Goal: Task Accomplishment & Management: Manage account settings

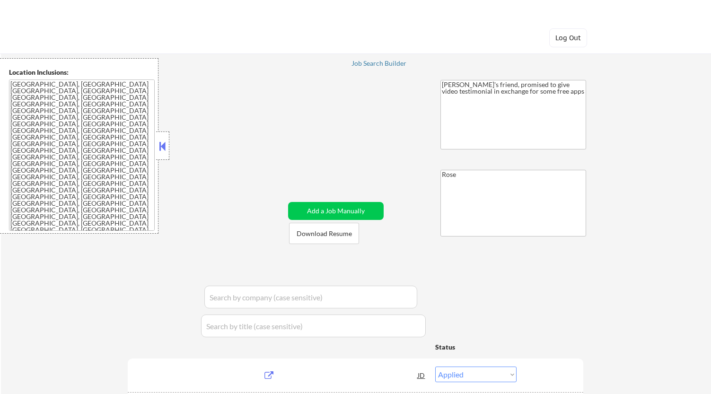
select select ""applied""
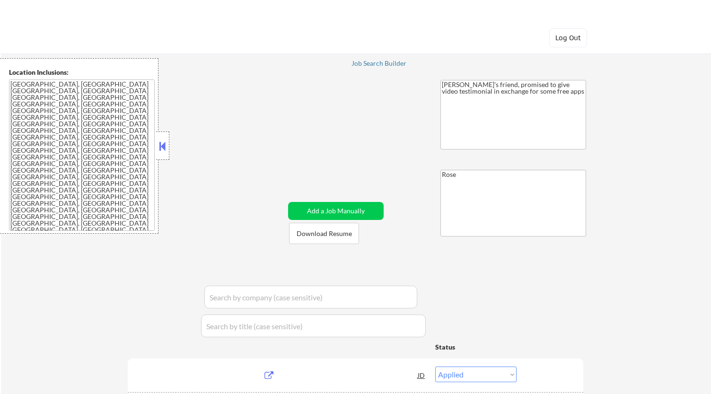
select select ""applied""
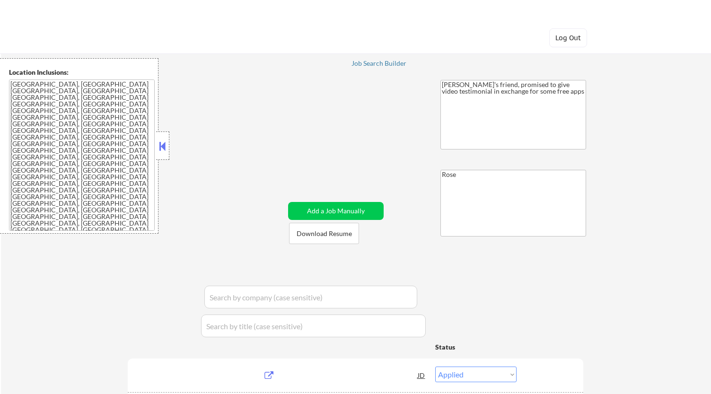
select select ""applied""
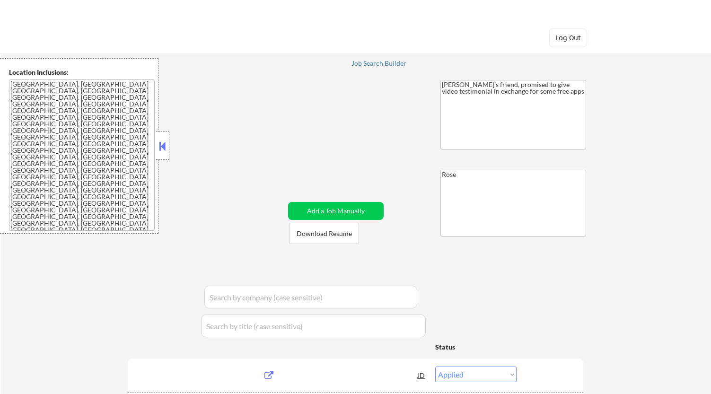
select select ""applied""
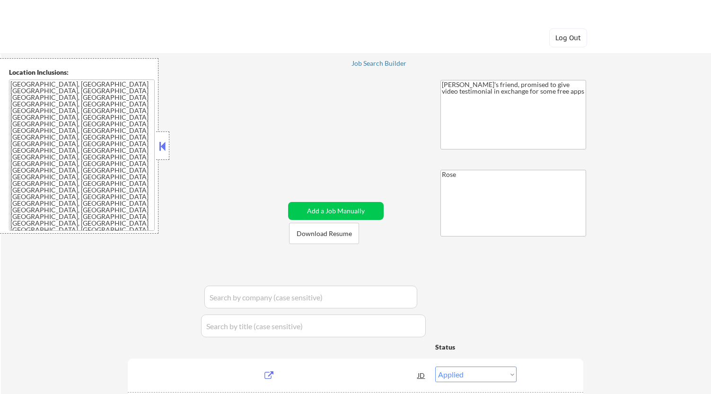
select select ""applied""
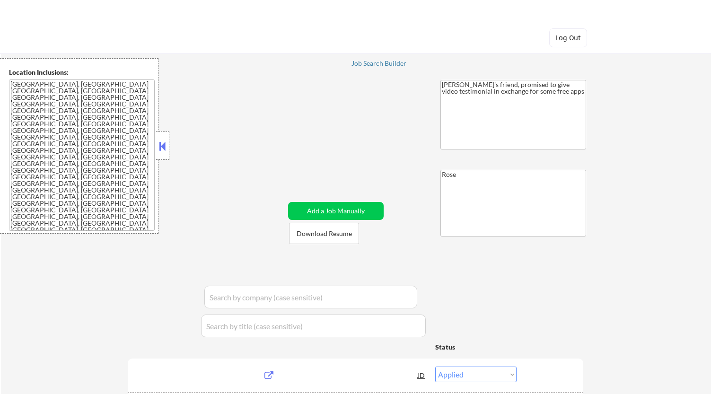
select select ""applied""
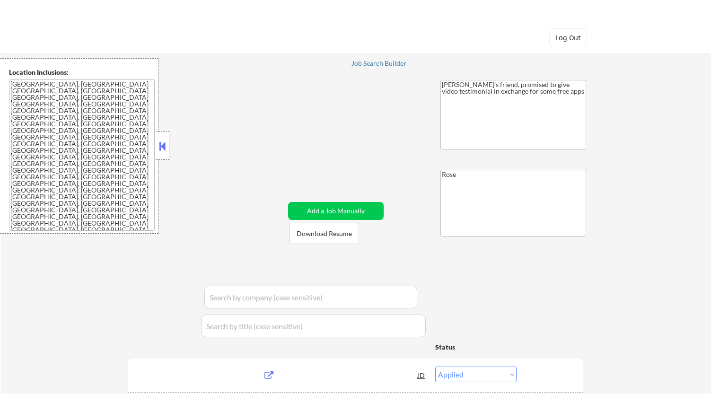
select select ""applied""
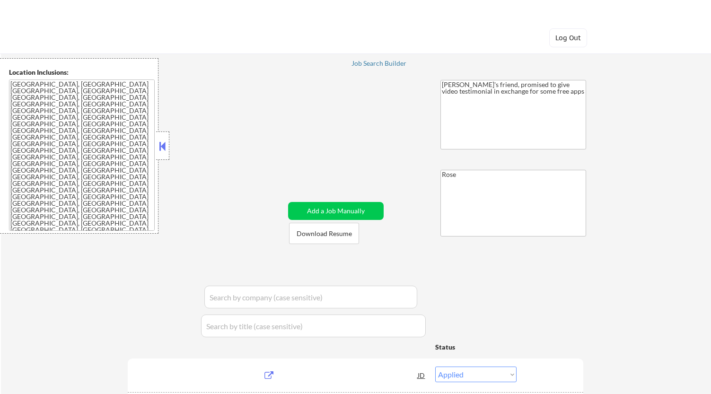
select select ""applied""
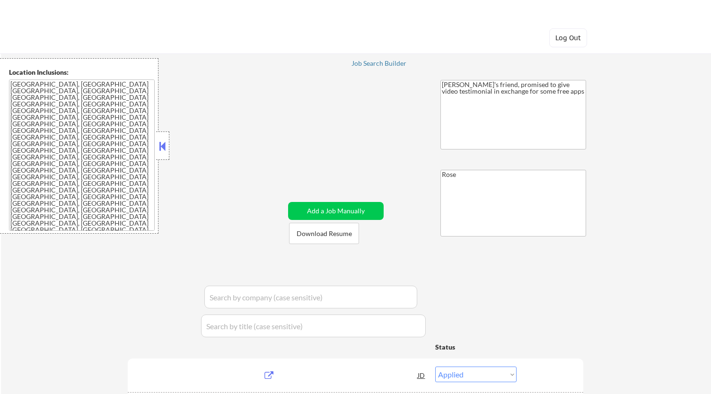
select select ""applied""
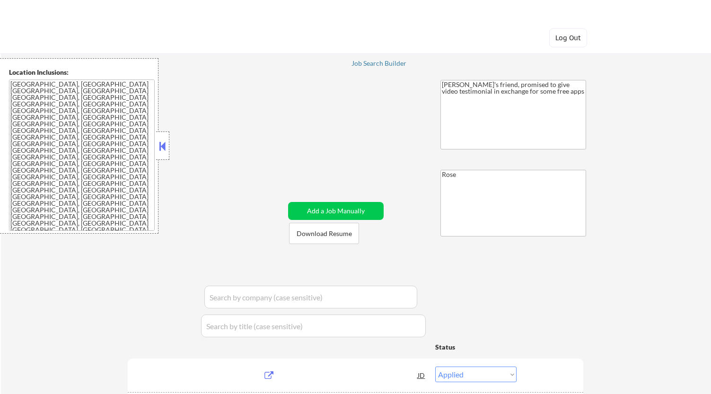
select select ""applied""
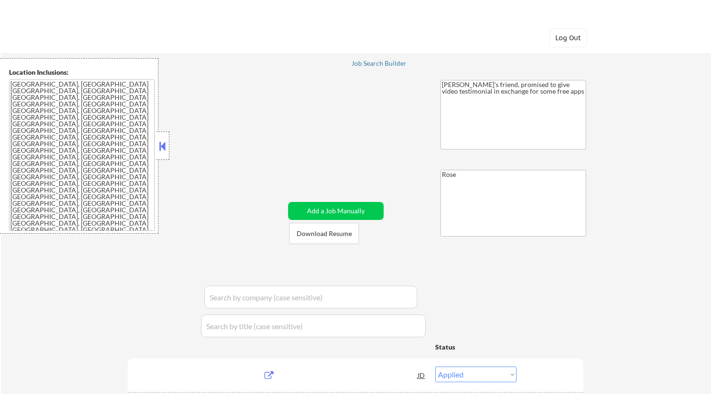
select select ""applied""
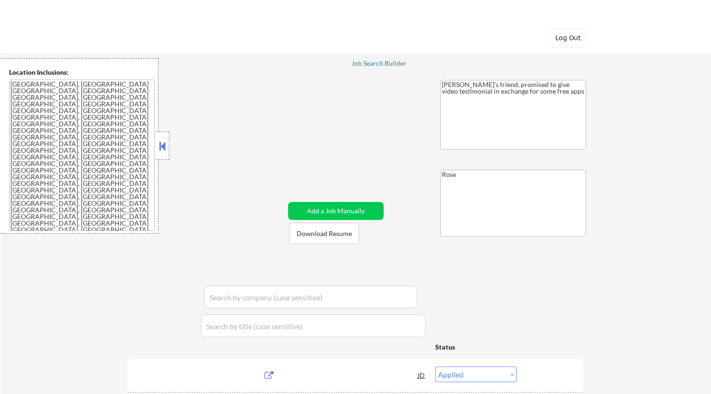
select select ""applied""
select select ""excluded__location_""
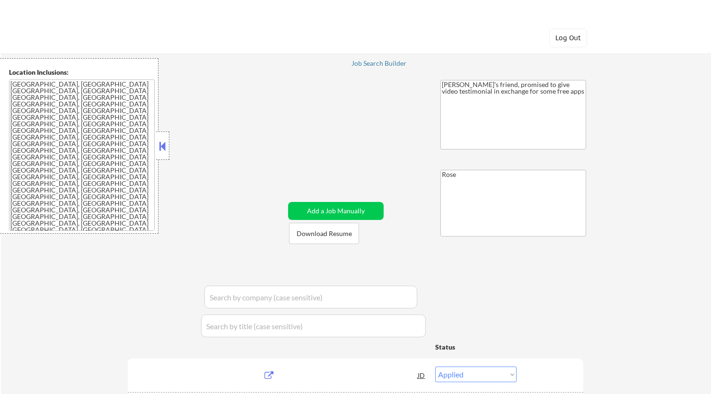
select select ""excluded__salary_""
select select ""excluded__expired_""
select select ""excluded""
select select ""excluded__expired_""
select select ""excluded__bad_match_""
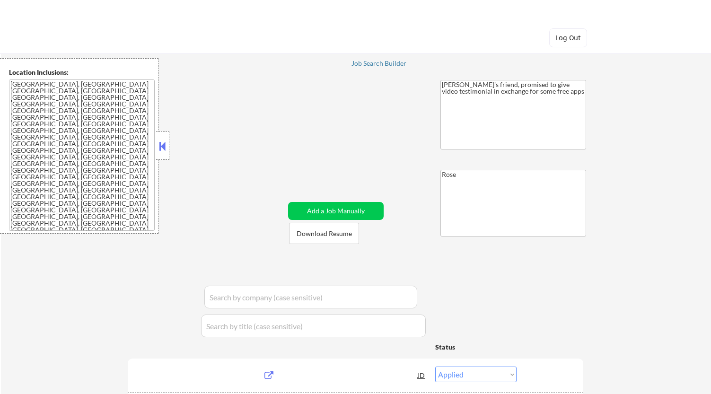
select select ""excluded__location_""
select select ""excluded__expired_""
select select ""excluded__salary_""
select select ""excluded""
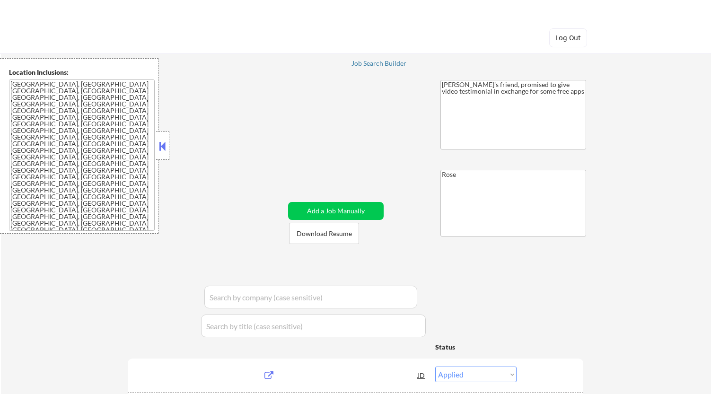
select select ""excluded__expired_""
select select ""excluded__salary_""
select select ""excluded__expired_""
select select ""excluded__salary_""
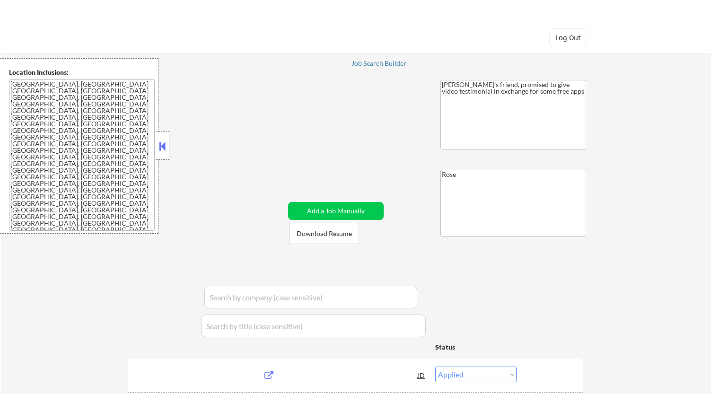
select select ""excluded__location_""
select select ""excluded__expired_""
select select ""excluded__location_""
select select ""excluded__expired_""
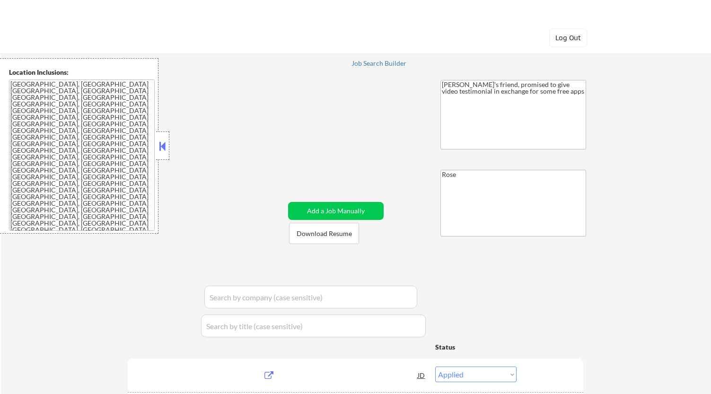
select select ""excluded__expired_""
select select ""excluded""
select select ""excluded__expired_""
select select ""excluded__bad_match_""
select select ""excluded__other_""
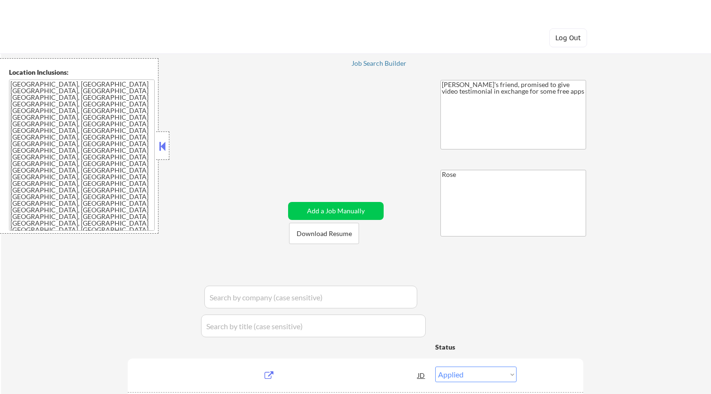
select select ""excluded__location_""
select select ""excluded__salary_""
select select ""excluded__location_""
select select ""excluded__salary_""
select select ""excluded__expired_""
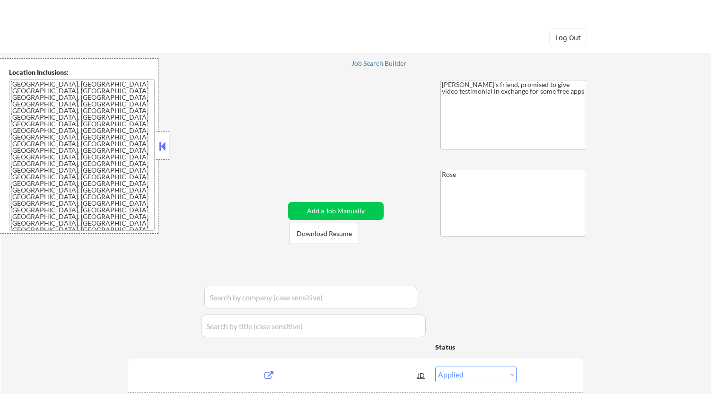
select select ""excluded__expired_""
select select ""excluded__bad_match_""
select select ""excluded__salary_""
select select ""excluded__other_""
select select ""excluded__location_""
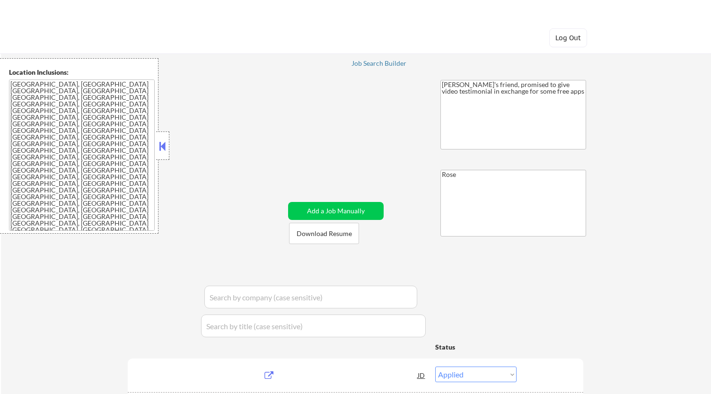
select select ""excluded__salary_""
select select ""excluded__bad_match_""
select select ""excluded__other_""
select select ""excluded__salary_""
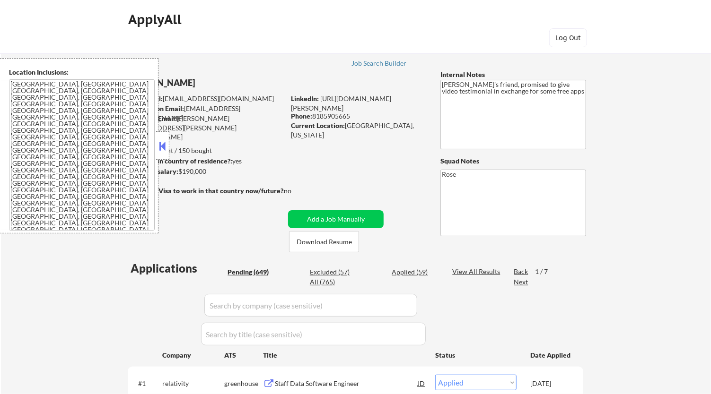
select select ""pending""
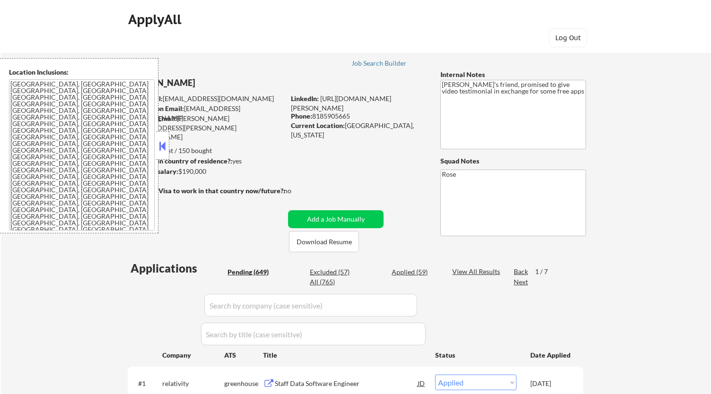
select select ""pending""
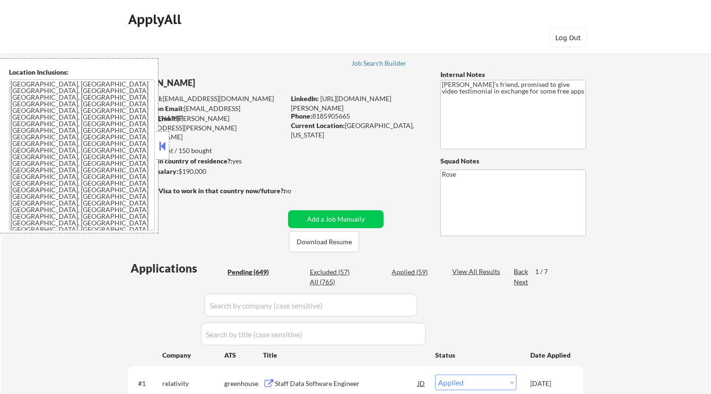
select select ""pending""
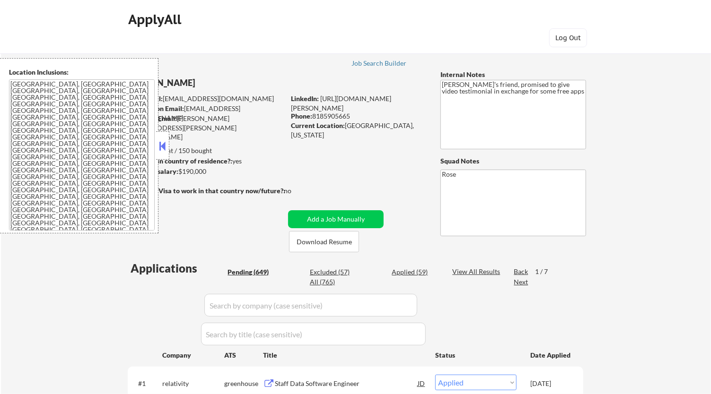
select select ""pending""
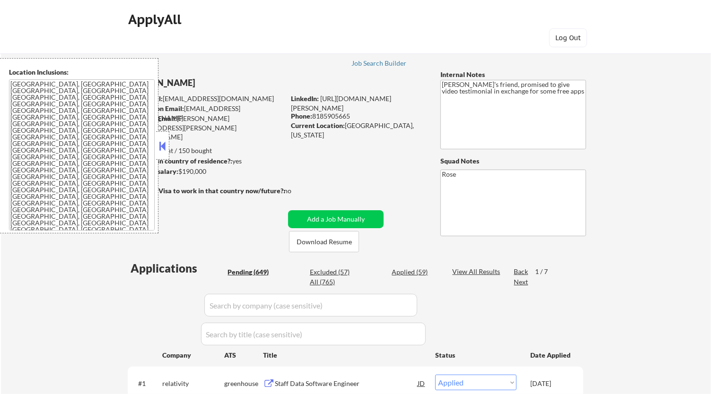
select select ""pending""
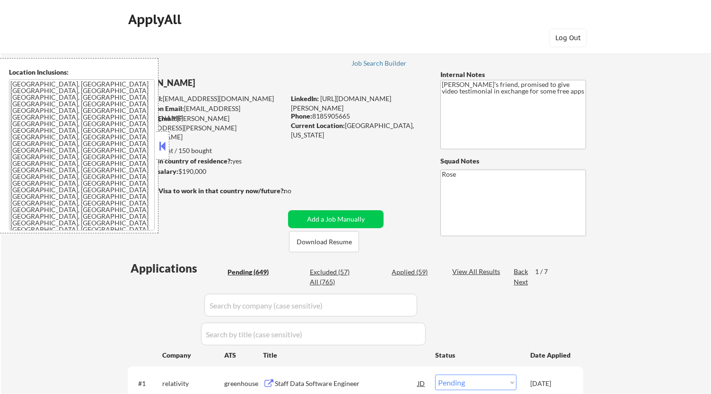
select select ""pending""
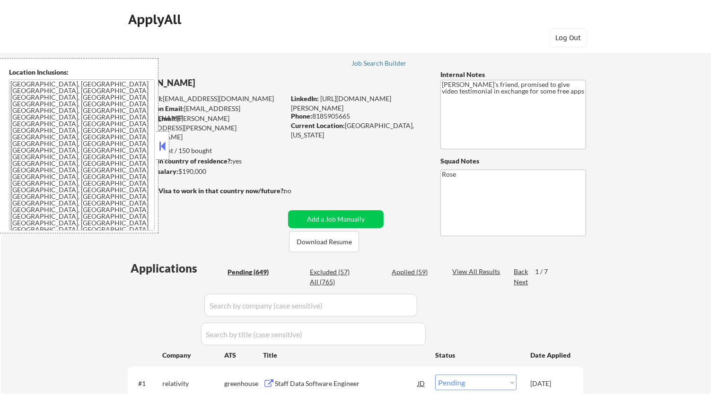
select select ""pending""
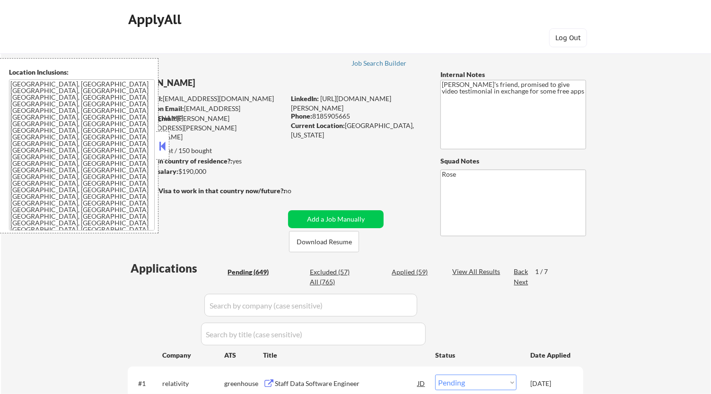
select select ""pending""
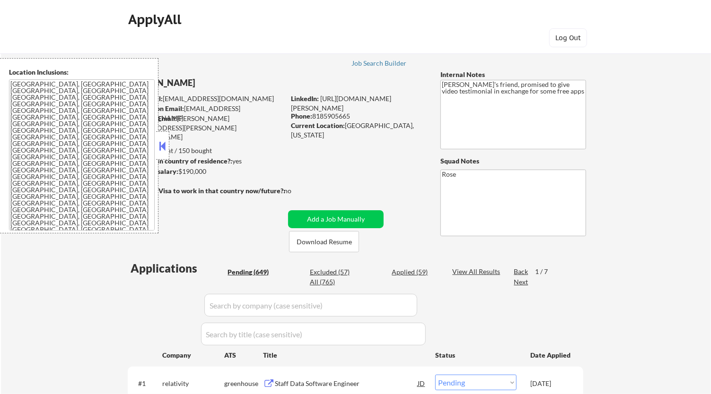
select select ""pending""
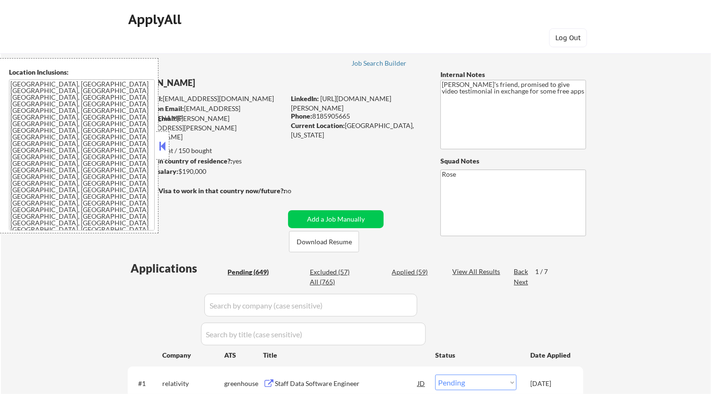
select select ""pending""
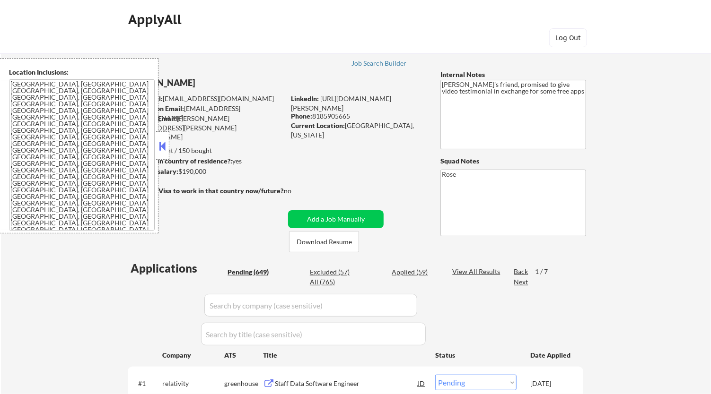
select select ""pending""
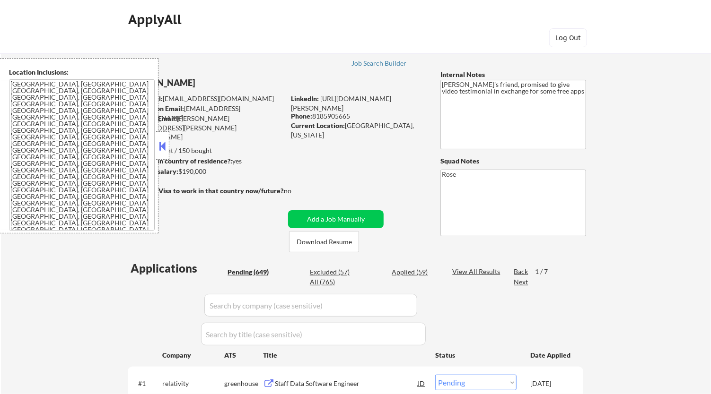
select select ""pending""
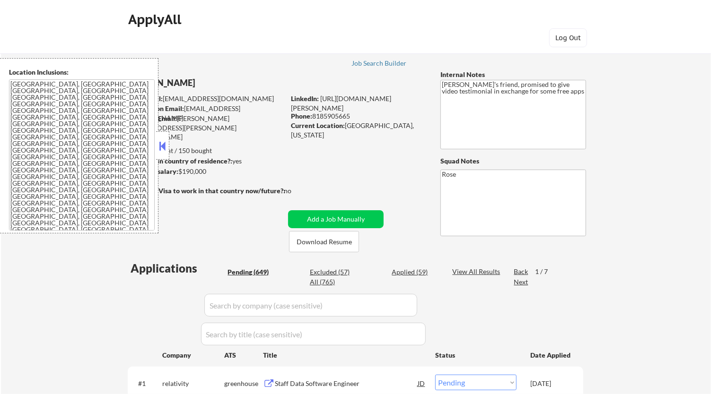
select select ""pending""
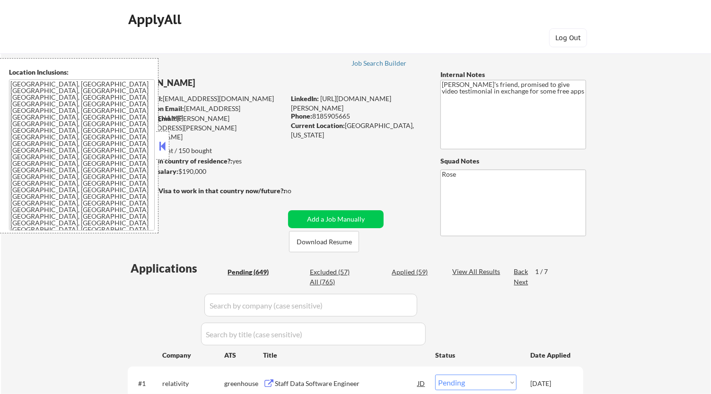
select select ""pending""
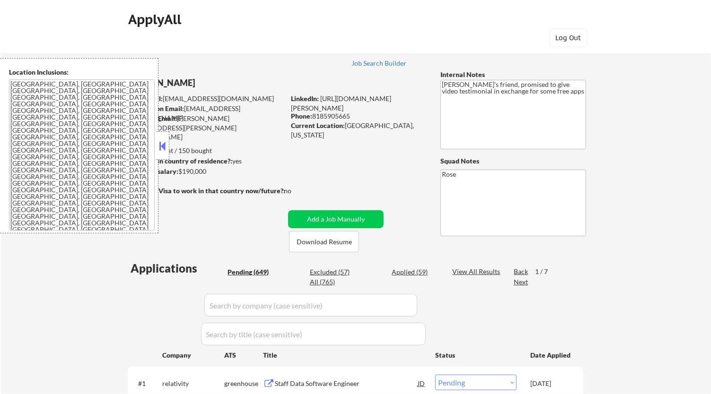
select select ""pending""
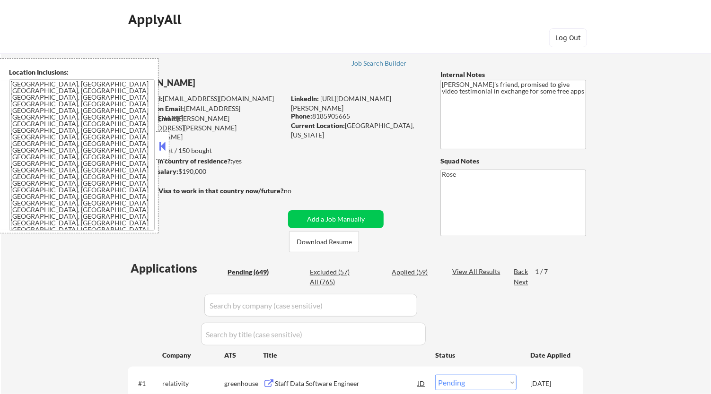
select select ""pending""
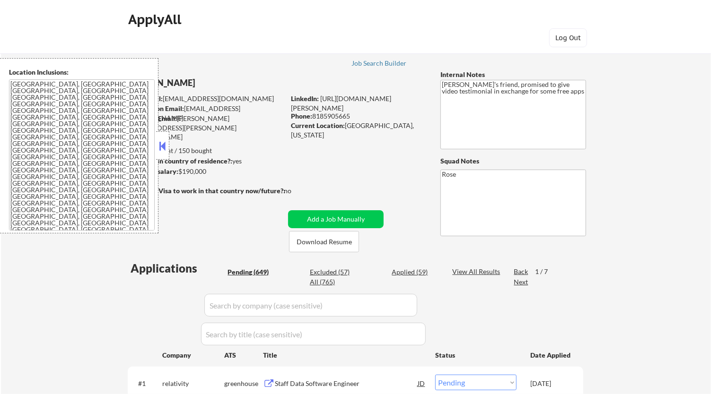
select select ""pending""
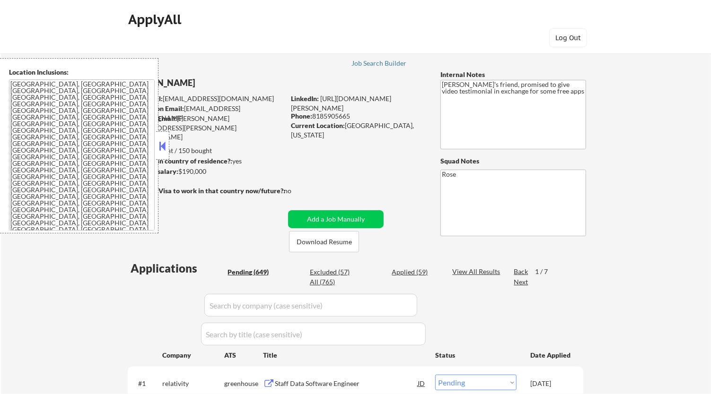
select select ""pending""
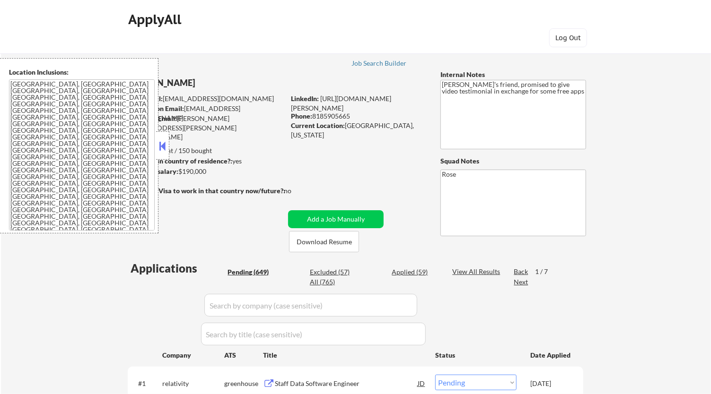
select select ""pending""
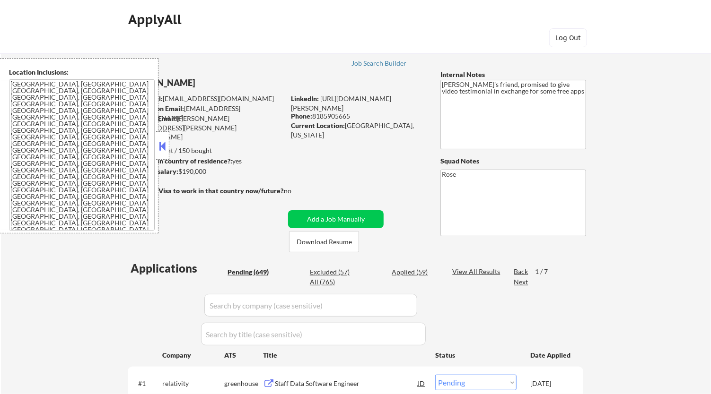
select select ""pending""
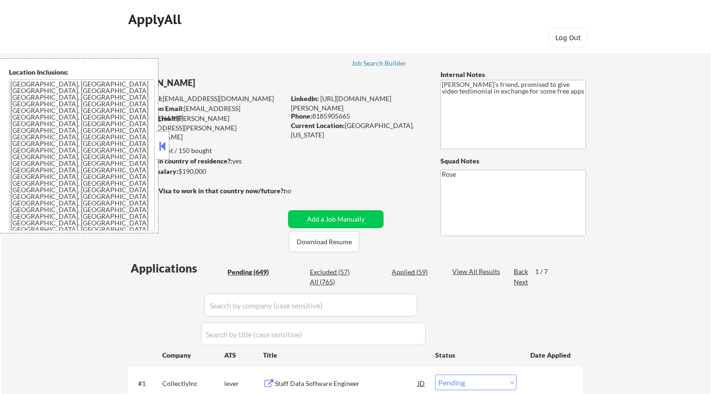
click at [160, 143] on button at bounding box center [162, 146] width 10 height 14
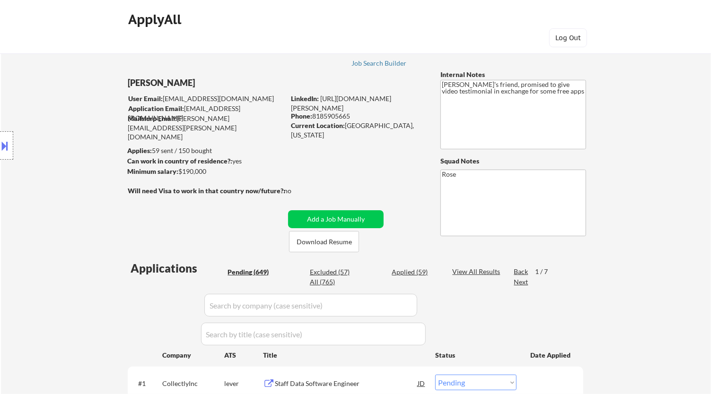
scroll to position [105, 0]
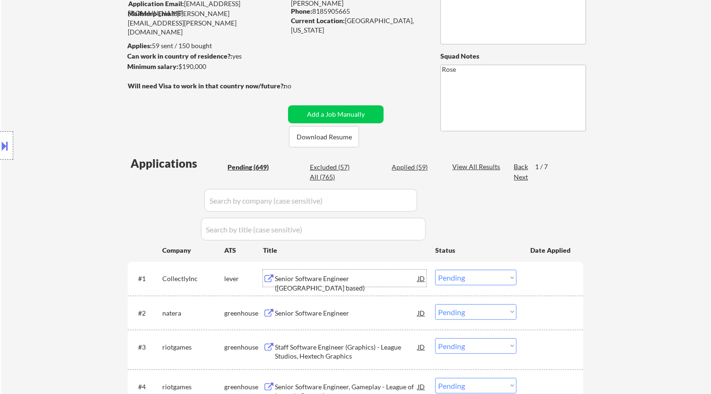
click at [352, 277] on div "Senior Software Engineer ([GEOGRAPHIC_DATA] based)" at bounding box center [346, 283] width 143 height 18
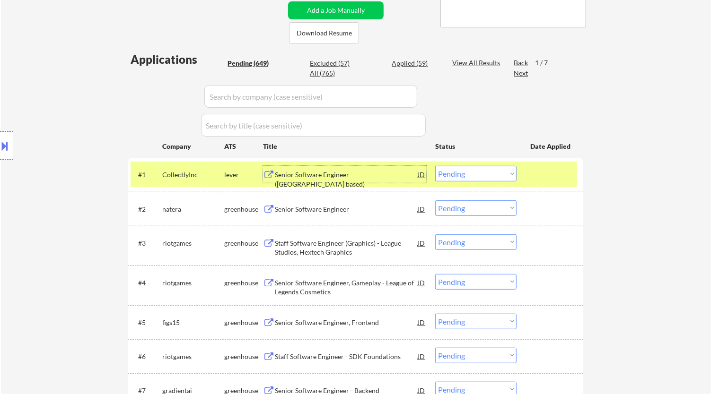
scroll to position [210, 0]
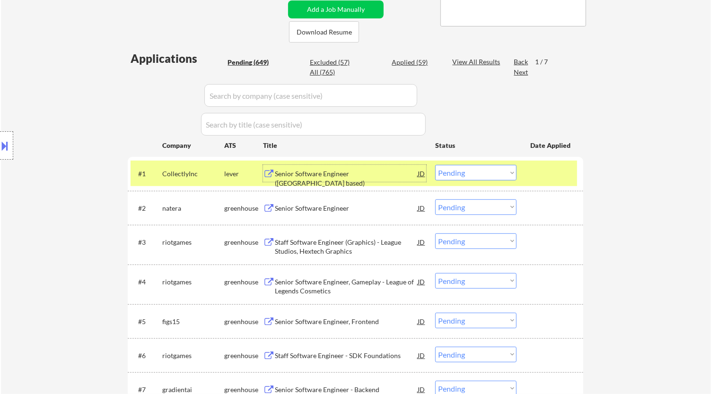
click at [484, 169] on select "Choose an option... Pending Applied Excluded (Questions) Excluded (Expired) Exc…" at bounding box center [475, 173] width 81 height 16
click at [435, 165] on select "Choose an option... Pending Applied Excluded (Questions) Excluded (Expired) Exc…" at bounding box center [475, 173] width 81 height 16
click at [389, 168] on div "Senior Software Engineer ([GEOGRAPHIC_DATA] based)" at bounding box center [346, 173] width 143 height 17
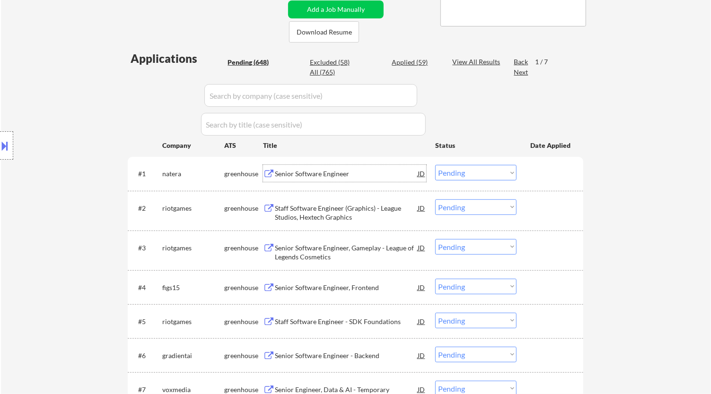
click at [477, 169] on select "Choose an option... Pending Applied Excluded (Questions) Excluded (Expired) Exc…" at bounding box center [475, 173] width 81 height 16
click at [435, 165] on select "Choose an option... Pending Applied Excluded (Questions) Excluded (Expired) Exc…" at bounding box center [475, 173] width 81 height 16
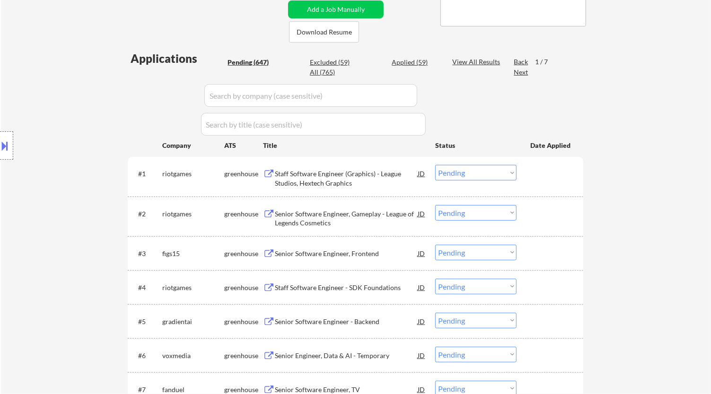
click at [392, 177] on div "Staff Software Engineer (Graphics) - League Studios, Hextech Graphics" at bounding box center [346, 178] width 143 height 18
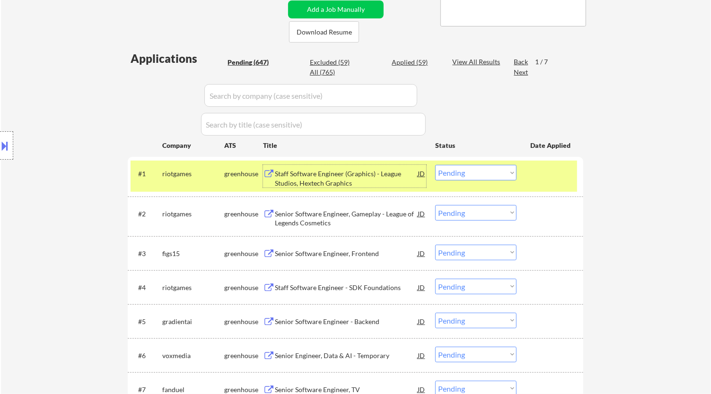
click at [484, 171] on select "Choose an option... Pending Applied Excluded (Questions) Excluded (Expired) Exc…" at bounding box center [475, 173] width 81 height 16
click at [435, 165] on select "Choose an option... Pending Applied Excluded (Questions) Excluded (Expired) Exc…" at bounding box center [475, 173] width 81 height 16
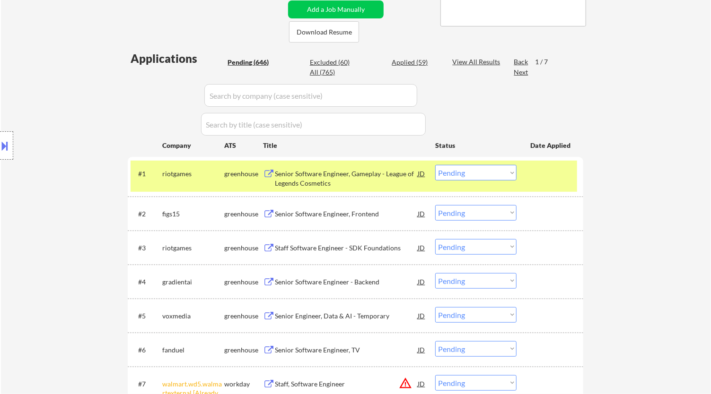
click at [383, 178] on div "Senior Software Engineer, Gameplay - League of Legends Cosmetics" at bounding box center [346, 178] width 143 height 18
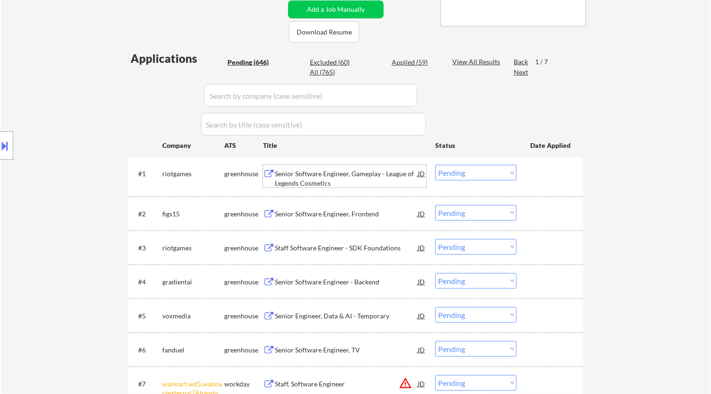
click at [487, 171] on select "Choose an option... Pending Applied Excluded (Questions) Excluded (Expired) Exc…" at bounding box center [475, 173] width 81 height 16
click at [435, 165] on select "Choose an option... Pending Applied Excluded (Questions) Excluded (Expired) Exc…" at bounding box center [475, 173] width 81 height 16
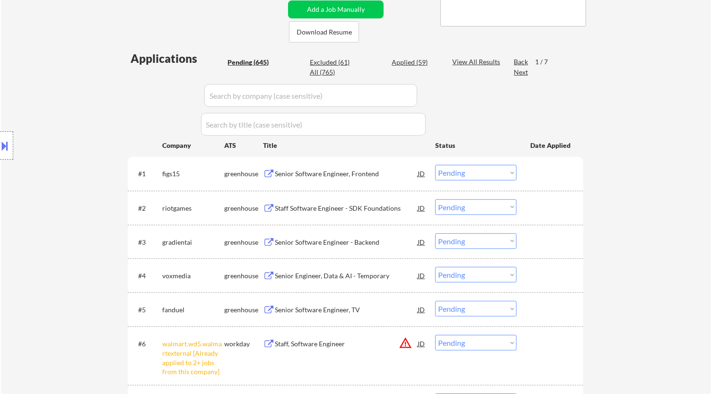
scroll to position [420, 0]
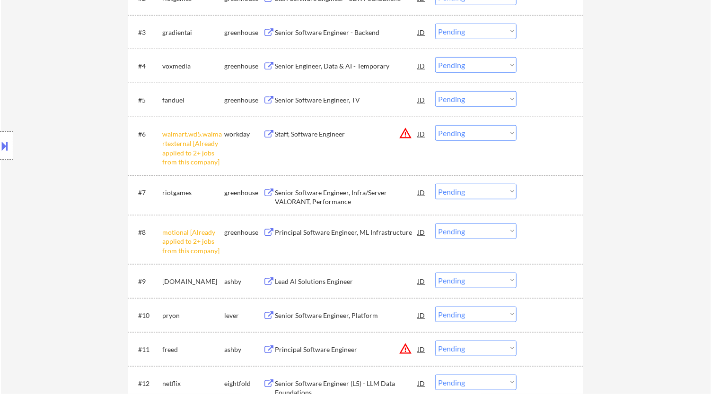
click at [506, 130] on select "Choose an option... Pending Applied Excluded (Questions) Excluded (Expired) Exc…" at bounding box center [475, 133] width 81 height 16
click at [435, 125] on select "Choose an option... Pending Applied Excluded (Questions) Excluded (Expired) Exc…" at bounding box center [475, 133] width 81 height 16
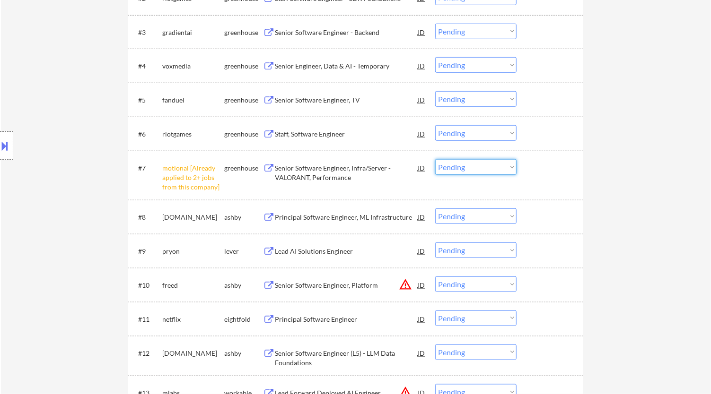
click at [454, 171] on select "Choose an option... Pending Applied Excluded (Questions) Excluded (Expired) Exc…" at bounding box center [475, 167] width 81 height 16
click at [435, 165] on select "Choose an option... Pending Applied Excluded (Questions) Excluded (Expired) Exc…" at bounding box center [475, 167] width 81 height 16
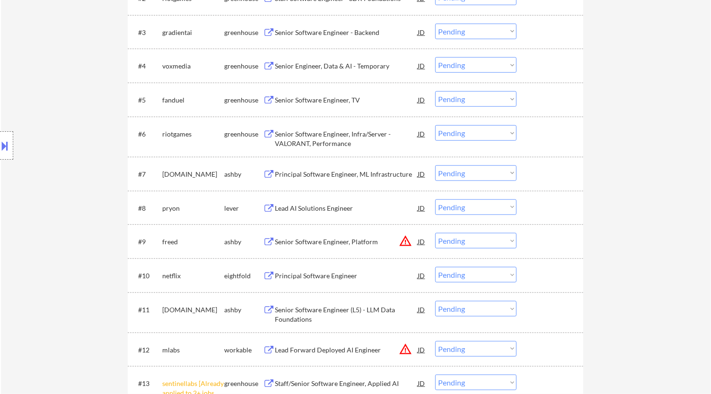
scroll to position [578, 0]
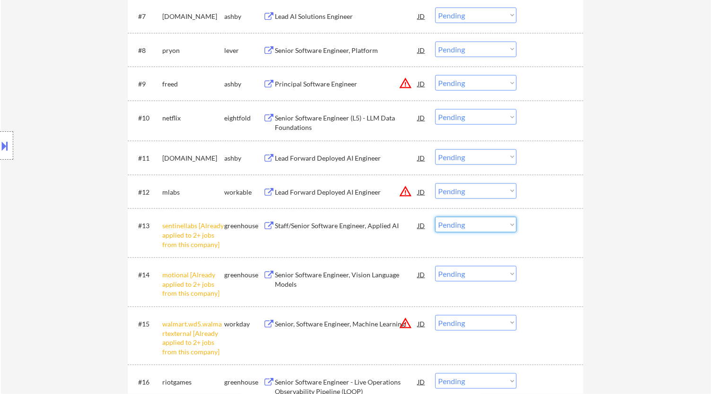
click at [487, 229] on select "Choose an option... Pending Applied Excluded (Questions) Excluded (Expired) Exc…" at bounding box center [475, 225] width 81 height 16
click at [435, 217] on select "Choose an option... Pending Applied Excluded (Questions) Excluded (Expired) Exc…" at bounding box center [475, 225] width 81 height 16
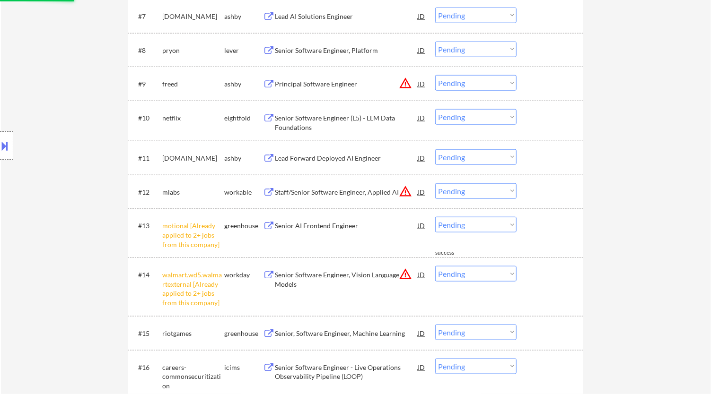
scroll to position [683, 0]
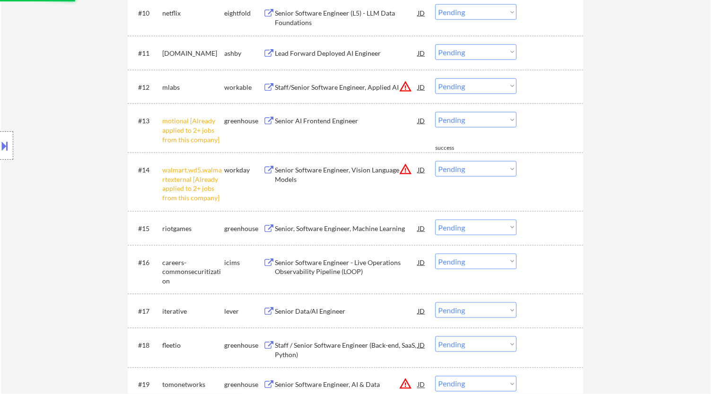
click at [483, 119] on select "Choose an option... Pending Applied Excluded (Questions) Excluded (Expired) Exc…" at bounding box center [475, 120] width 81 height 16
click at [435, 112] on select "Choose an option... Pending Applied Excluded (Questions) Excluded (Expired) Exc…" at bounding box center [475, 120] width 81 height 16
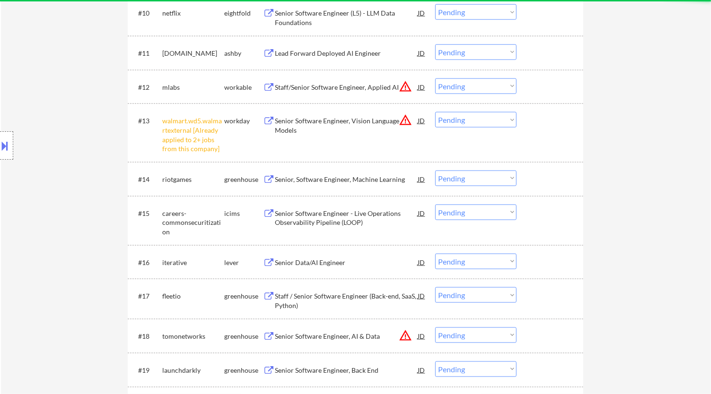
click at [472, 124] on select "Choose an option... Pending Applied Excluded (Questions) Excluded (Expired) Exc…" at bounding box center [475, 120] width 81 height 16
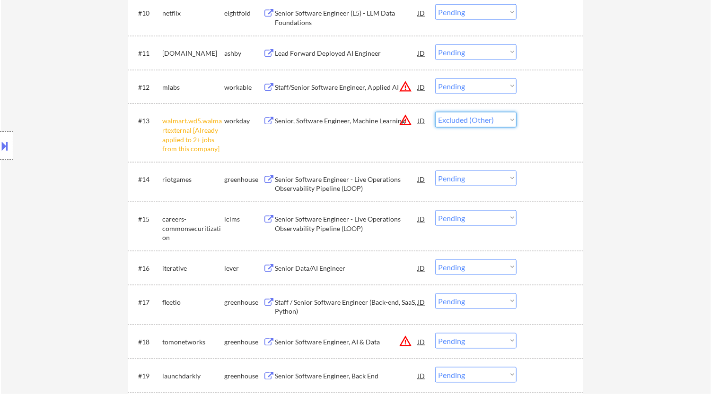
click at [435, 112] on select "Choose an option... Pending Applied Excluded (Questions) Excluded (Expired) Exc…" at bounding box center [475, 120] width 81 height 16
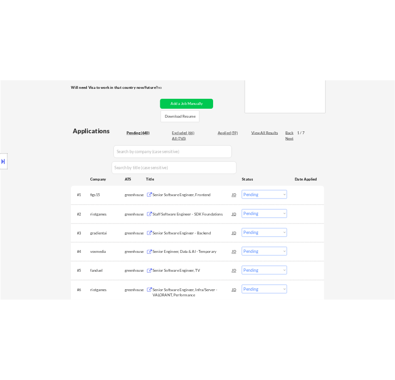
scroll to position [210, 0]
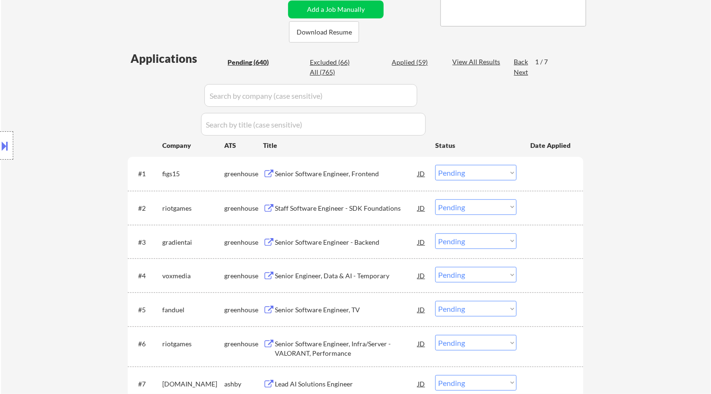
click at [379, 173] on div "Senior Software Engineer, Frontend" at bounding box center [346, 173] width 143 height 9
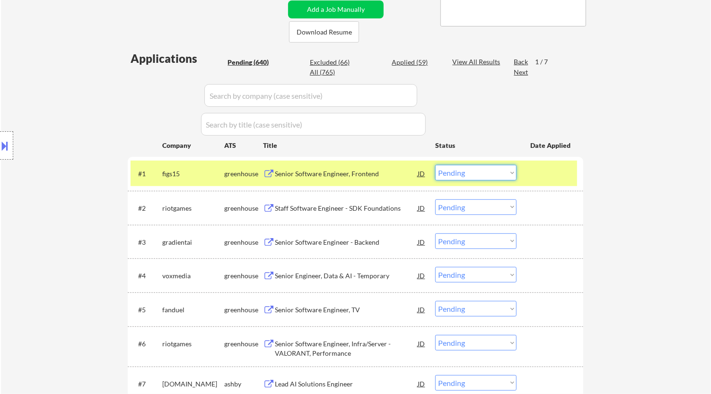
drag, startPoint x: 462, startPoint y: 174, endPoint x: 460, endPoint y: 180, distance: 6.0
click at [462, 174] on select "Choose an option... Pending Applied Excluded (Questions) Excluded (Expired) Exc…" at bounding box center [475, 173] width 81 height 16
click at [435, 165] on select "Choose an option... Pending Applied Excluded (Questions) Excluded (Expired) Exc…" at bounding box center [475, 173] width 81 height 16
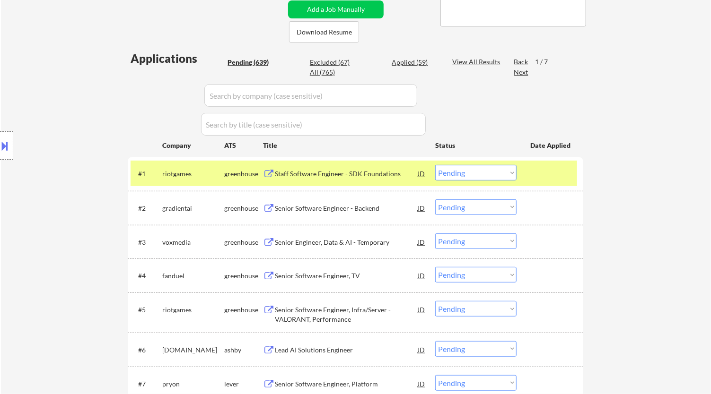
click at [354, 174] on div "Staff Software Engineer - SDK Foundations" at bounding box center [346, 173] width 143 height 9
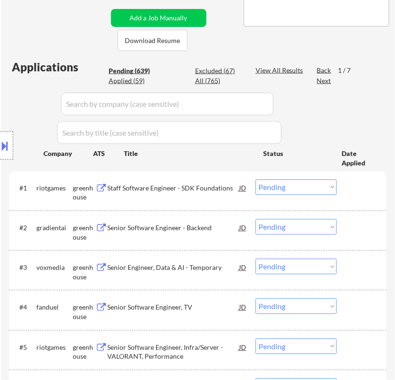
click at [277, 188] on select "Choose an option... Pending Applied Excluded (Questions) Excluded (Expired) Exc…" at bounding box center [296, 188] width 81 height 16
click at [256, 180] on select "Choose an option... Pending Applied Excluded (Questions) Excluded (Expired) Exc…" at bounding box center [296, 188] width 81 height 16
click at [212, 191] on div "Staff Software Engineer - SDK Foundations" at bounding box center [172, 188] width 131 height 9
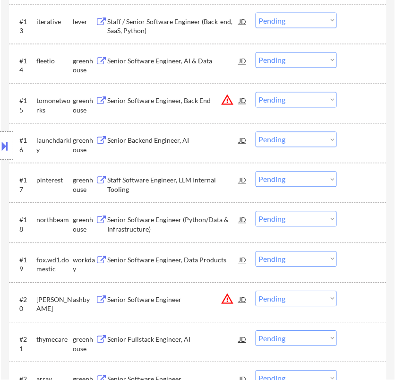
scroll to position [893, 0]
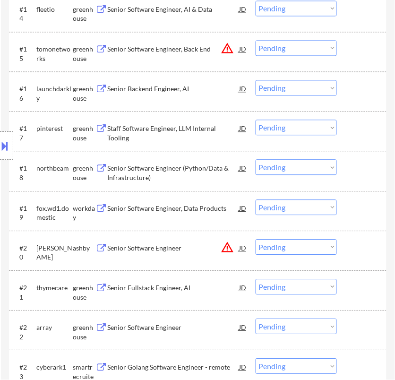
click at [144, 205] on div "Location Inclusions:" at bounding box center [84, 145] width 169 height 175
click at [217, 209] on div "Senior Software Engineer, Data Products" at bounding box center [172, 208] width 131 height 9
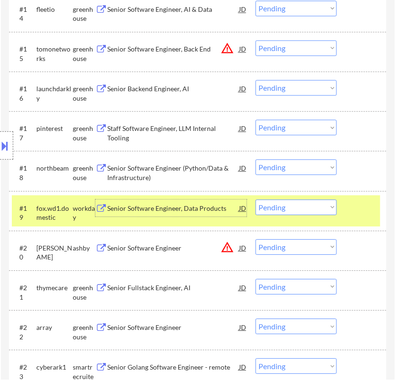
click at [294, 205] on select "Choose an option... Pending Applied Excluded (Questions) Excluded (Expired) Exc…" at bounding box center [296, 207] width 81 height 16
click at [256, 199] on select "Choose an option... Pending Applied Excluded (Questions) Excluded (Expired) Exc…" at bounding box center [296, 207] width 81 height 16
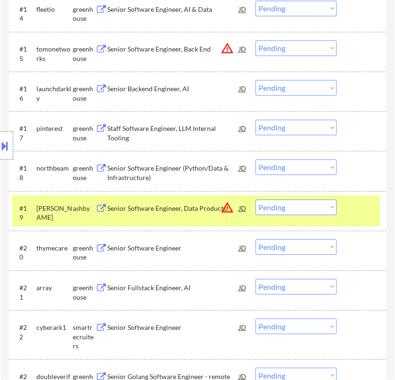
click at [351, 206] on div "#19 [PERSON_NAME] Senior Software Engineer, Data Products JD warning_amber Choo…" at bounding box center [196, 210] width 369 height 31
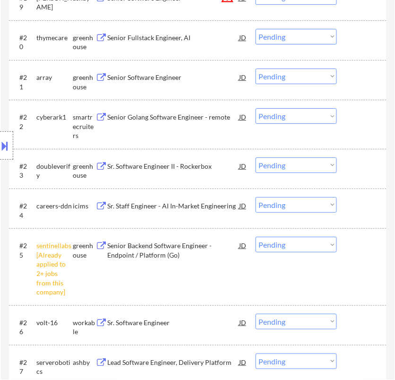
scroll to position [1155, 0]
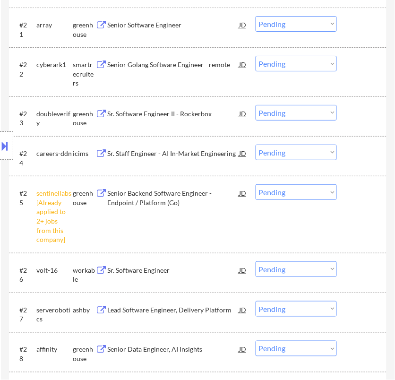
click at [298, 186] on select "Choose an option... Pending Applied Excluded (Questions) Excluded (Expired) Exc…" at bounding box center [296, 192] width 81 height 16
click at [256, 184] on select "Choose an option... Pending Applied Excluded (Questions) Excluded (Expired) Exc…" at bounding box center [296, 192] width 81 height 16
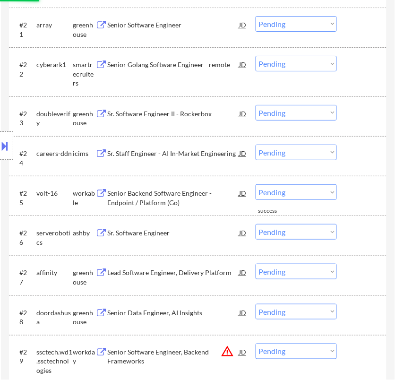
scroll to position [1260, 0]
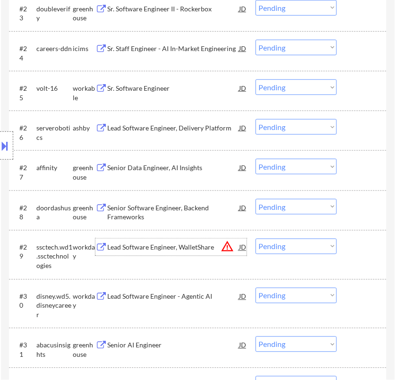
click at [179, 247] on div "Lead Software Engineer, WalletShare" at bounding box center [172, 247] width 131 height 9
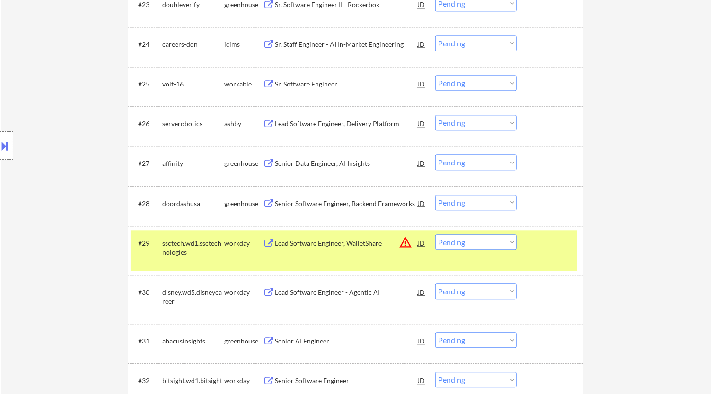
scroll to position [1365, 0]
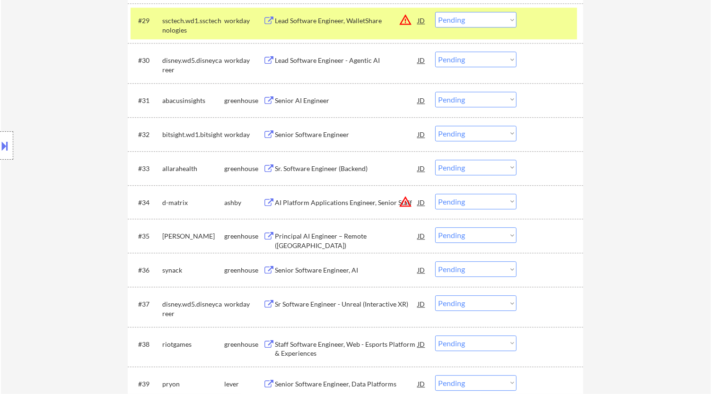
click at [500, 20] on select "Choose an option... Pending Applied Excluded (Questions) Excluded (Expired) Exc…" at bounding box center [475, 20] width 81 height 16
click at [435, 12] on select "Choose an option... Pending Applied Excluded (Questions) Excluded (Expired) Exc…" at bounding box center [475, 20] width 81 height 16
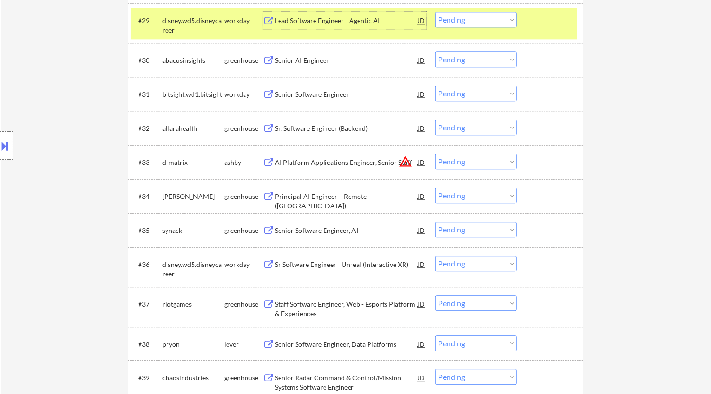
click at [347, 26] on div "Lead Software Engineer - Agentic AI" at bounding box center [346, 20] width 143 height 17
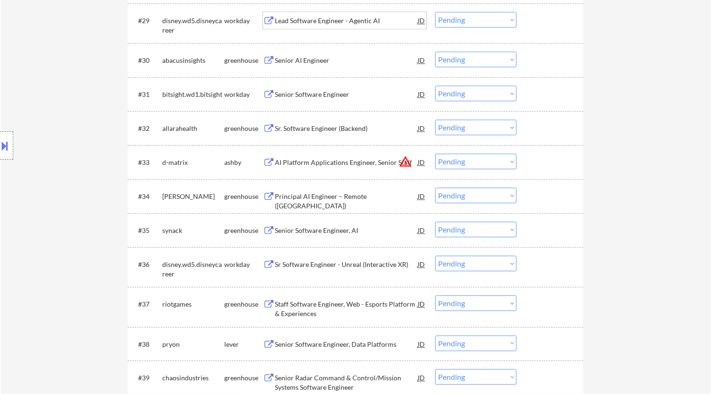
click at [473, 17] on select "Choose an option... Pending Applied Excluded (Questions) Excluded (Expired) Exc…" at bounding box center [475, 20] width 81 height 16
click at [435, 12] on select "Choose an option... Pending Applied Excluded (Questions) Excluded (Expired) Exc…" at bounding box center [475, 20] width 81 height 16
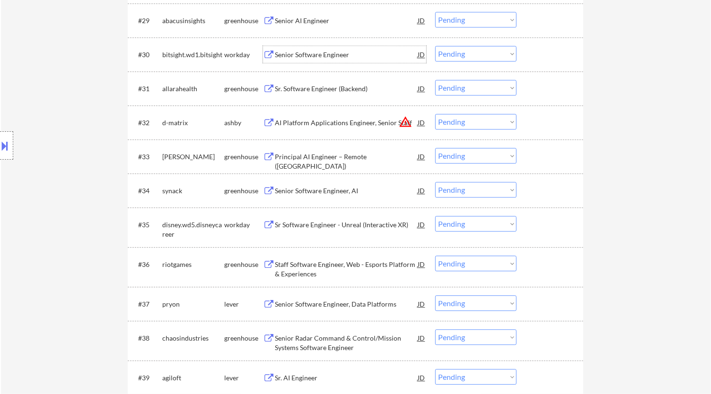
click at [343, 53] on div "Senior Software Engineer" at bounding box center [346, 54] width 143 height 9
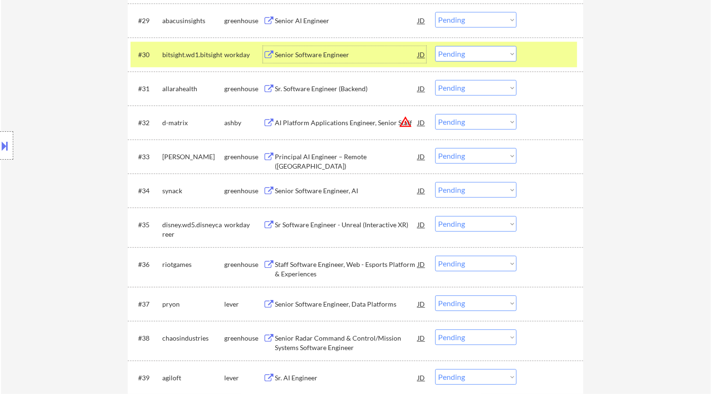
click at [495, 53] on select "Choose an option... Pending Applied Excluded (Questions) Excluded (Expired) Exc…" at bounding box center [475, 54] width 81 height 16
click at [435, 46] on select "Choose an option... Pending Applied Excluded (Questions) Excluded (Expired) Exc…" at bounding box center [475, 54] width 81 height 16
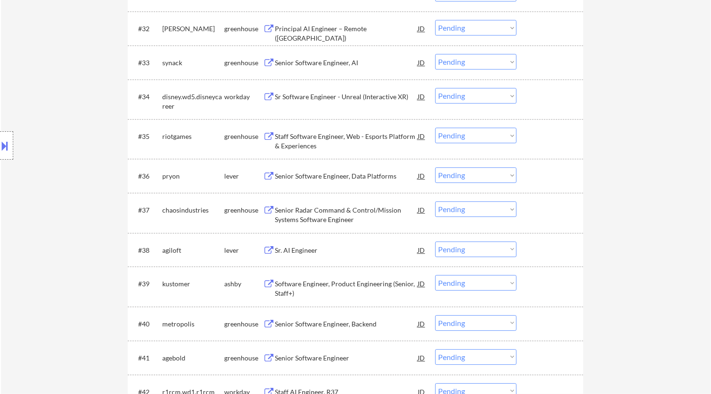
scroll to position [1471, 0]
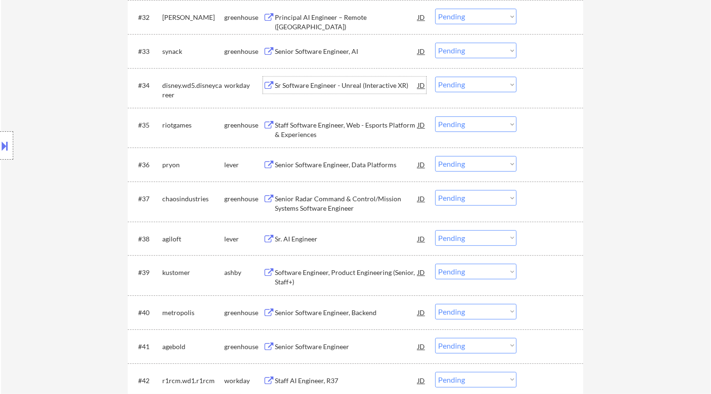
click at [341, 81] on div "Sr Software Engineer - Unreal (Interactive XR)" at bounding box center [346, 85] width 143 height 9
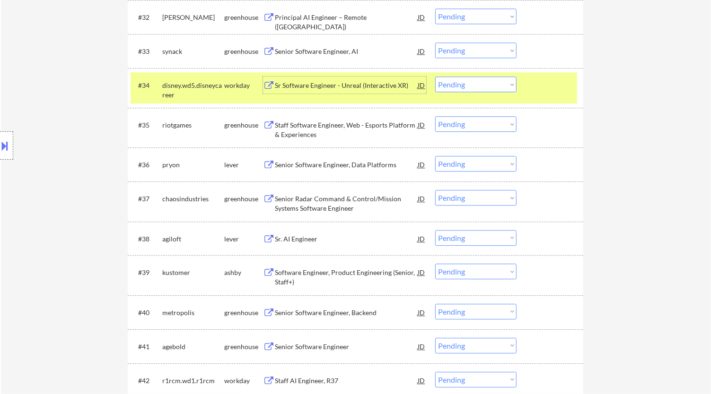
click at [503, 82] on select "Choose an option... Pending Applied Excluded (Questions) Excluded (Expired) Exc…" at bounding box center [475, 85] width 81 height 16
click at [435, 77] on select "Choose an option... Pending Applied Excluded (Questions) Excluded (Expired) Exc…" at bounding box center [475, 85] width 81 height 16
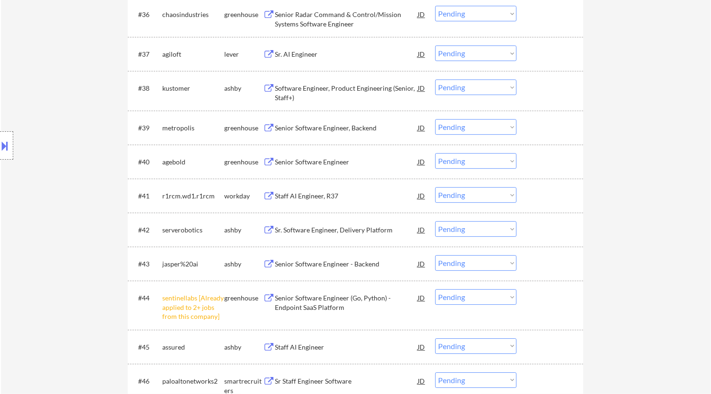
scroll to position [1628, 0]
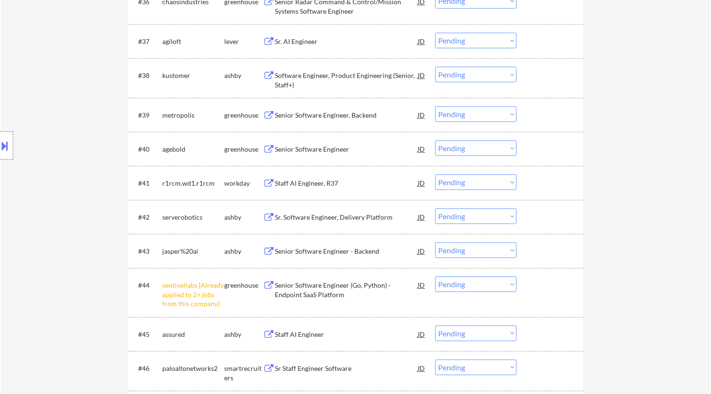
click at [499, 282] on select "Choose an option... Pending Applied Excluded (Questions) Excluded (Expired) Exc…" at bounding box center [475, 285] width 81 height 16
click at [435, 277] on select "Choose an option... Pending Applied Excluded (Questions) Excluded (Expired) Exc…" at bounding box center [475, 285] width 81 height 16
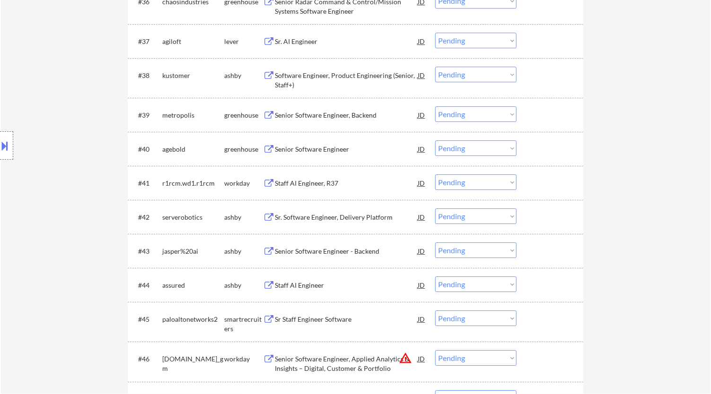
click at [357, 183] on div "Staff AI Engineer, R37" at bounding box center [346, 183] width 143 height 9
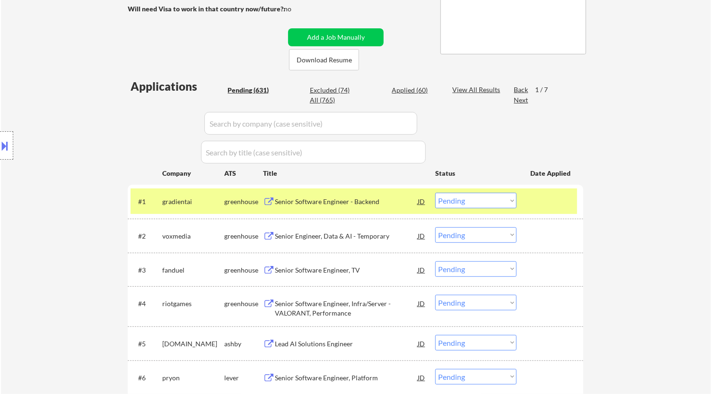
scroll to position [157, 0]
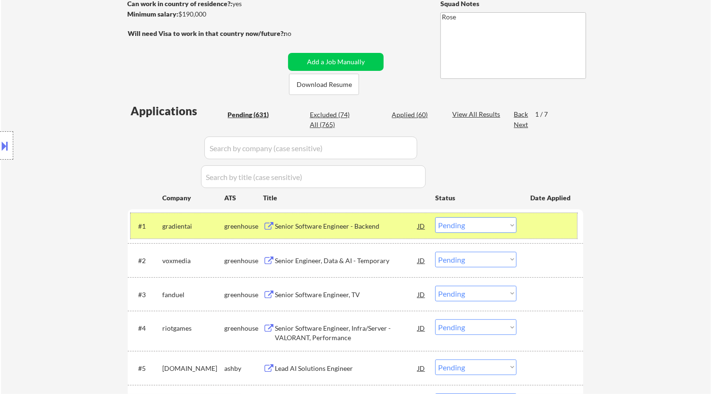
click at [555, 230] on div at bounding box center [551, 225] width 42 height 17
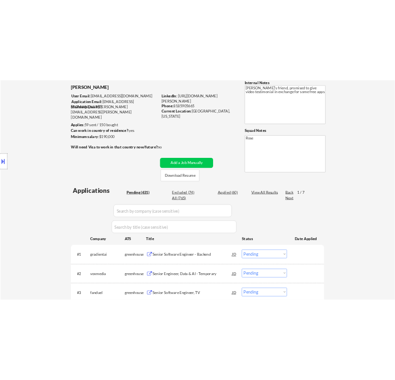
scroll to position [0, 0]
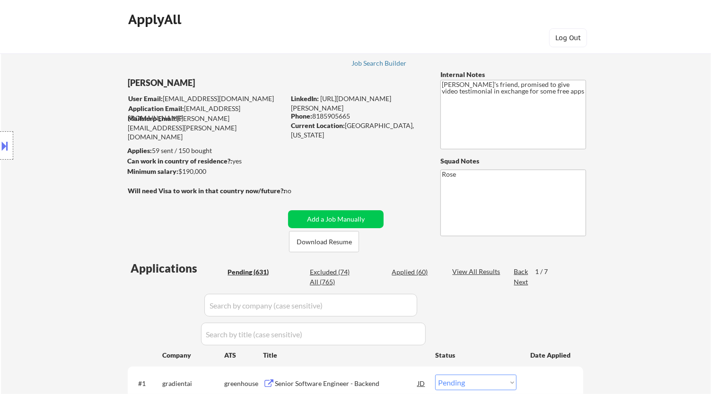
drag, startPoint x: 354, startPoint y: 114, endPoint x: 324, endPoint y: 129, distance: 33.4
click at [315, 117] on div "Phone: [PHONE_NUMBER]" at bounding box center [358, 116] width 134 height 9
copy div "8185905665"
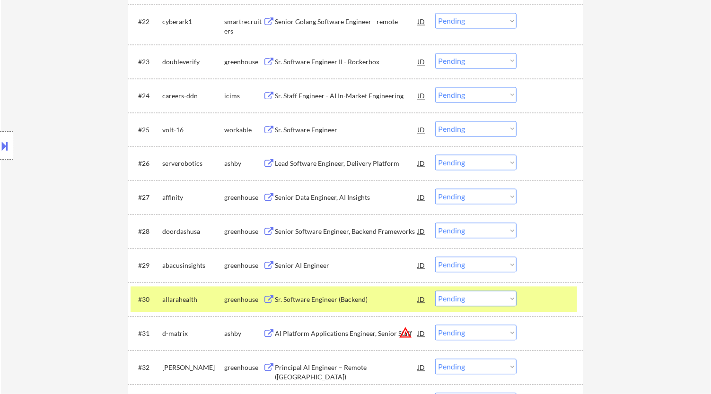
scroll to position [1208, 0]
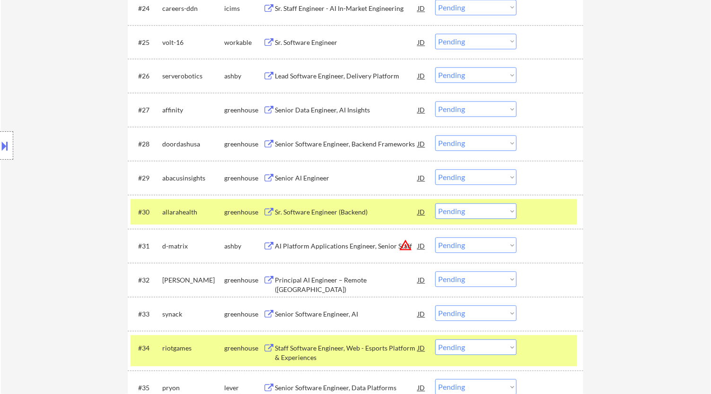
click at [550, 214] on div at bounding box center [551, 211] width 42 height 17
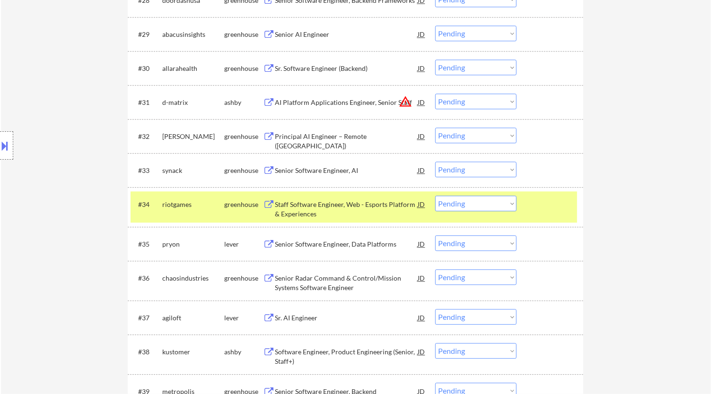
scroll to position [1365, 0]
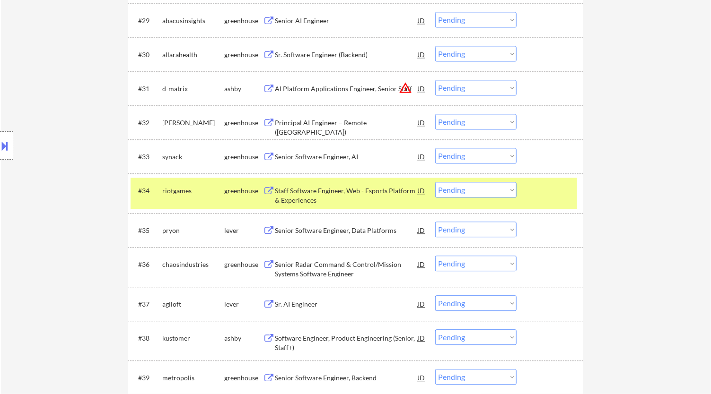
click at [535, 189] on div at bounding box center [551, 190] width 42 height 17
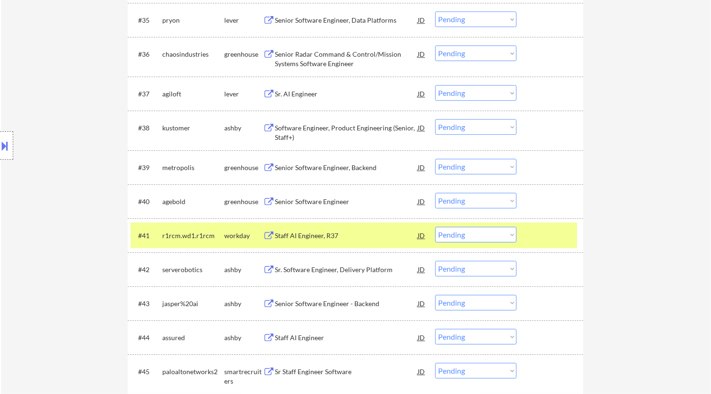
scroll to position [1628, 0]
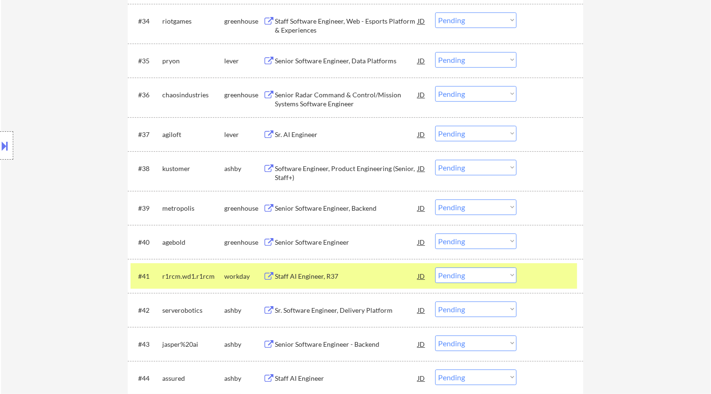
click at [475, 277] on select "Choose an option... Pending Applied Excluded (Questions) Excluded (Expired) Exc…" at bounding box center [475, 276] width 81 height 16
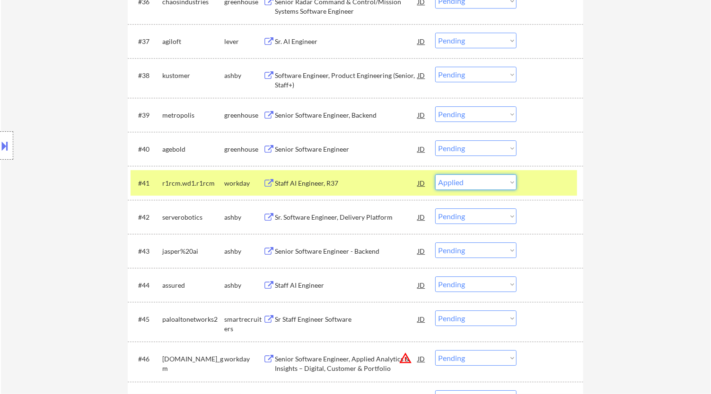
click at [435, 174] on select "Choose an option... Pending Applied Excluded (Questions) Excluded (Expired) Exc…" at bounding box center [475, 182] width 81 height 16
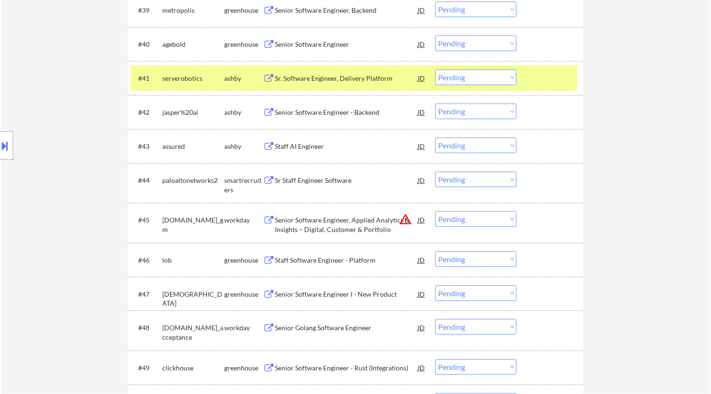
scroll to position [1838, 0]
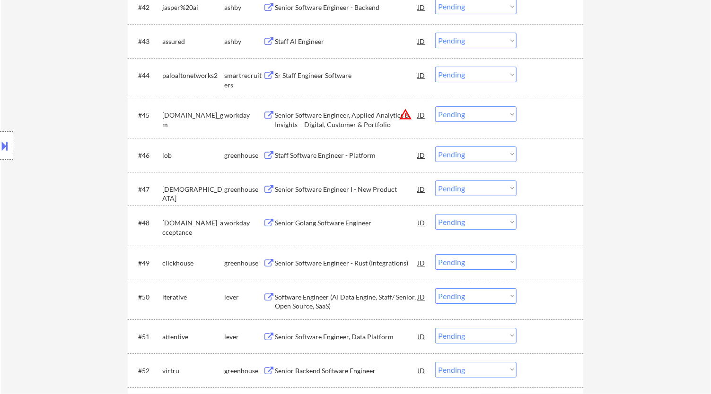
click at [355, 119] on div "Senior Software Engineer, Applied Analytics & Insights – Digital, Customer & Po…" at bounding box center [346, 120] width 143 height 18
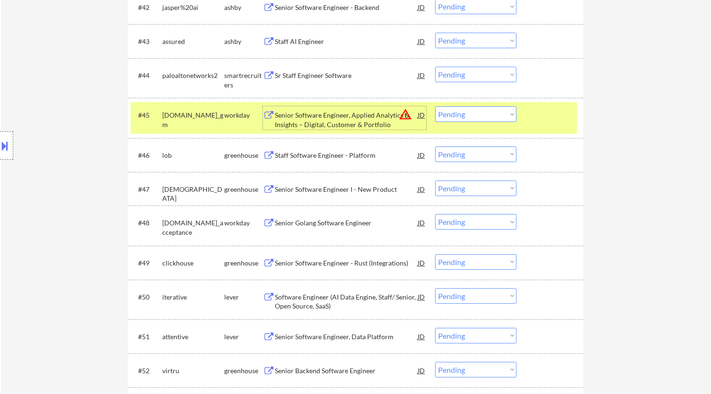
click at [447, 113] on select "Choose an option... Pending Applied Excluded (Questions) Excluded (Expired) Exc…" at bounding box center [475, 114] width 81 height 16
click at [435, 106] on select "Choose an option... Pending Applied Excluded (Questions) Excluded (Expired) Exc…" at bounding box center [475, 114] width 81 height 16
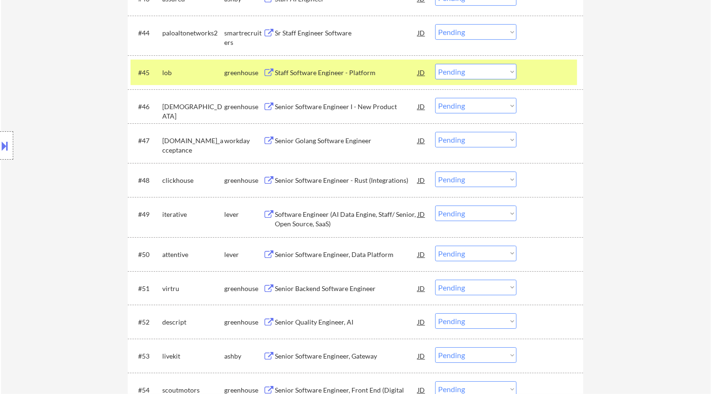
scroll to position [1891, 0]
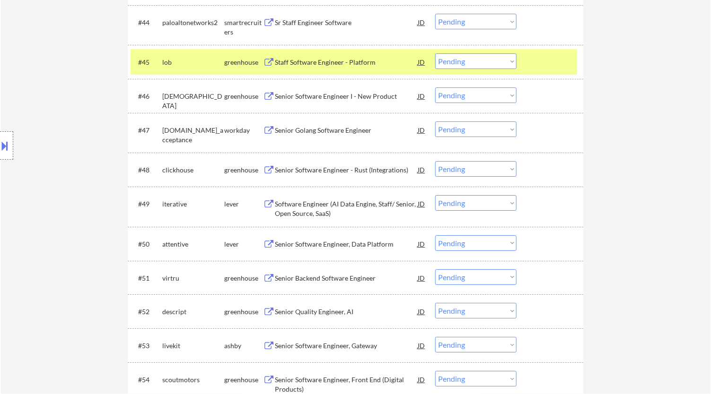
click at [542, 63] on div at bounding box center [551, 61] width 42 height 17
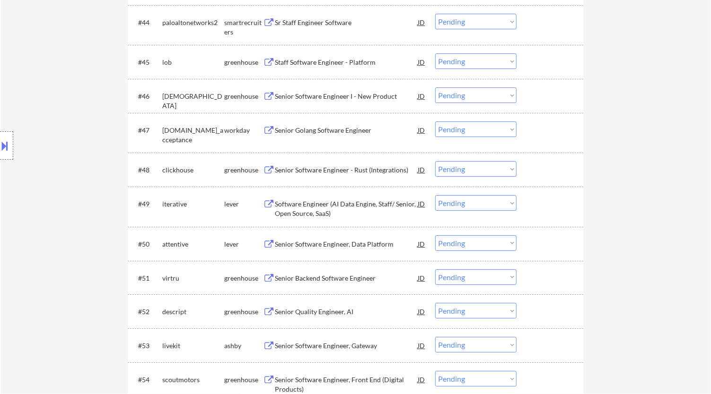
click at [369, 129] on div "Senior Golang Software Engineer" at bounding box center [346, 130] width 143 height 9
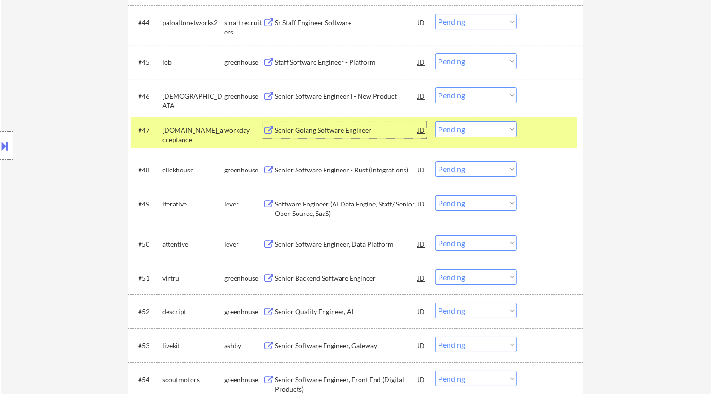
click at [482, 129] on select "Choose an option... Pending Applied Excluded (Questions) Excluded (Expired) Exc…" at bounding box center [475, 129] width 81 height 16
click at [435, 121] on select "Choose an option... Pending Applied Excluded (Questions) Excluded (Expired) Exc…" at bounding box center [475, 129] width 81 height 16
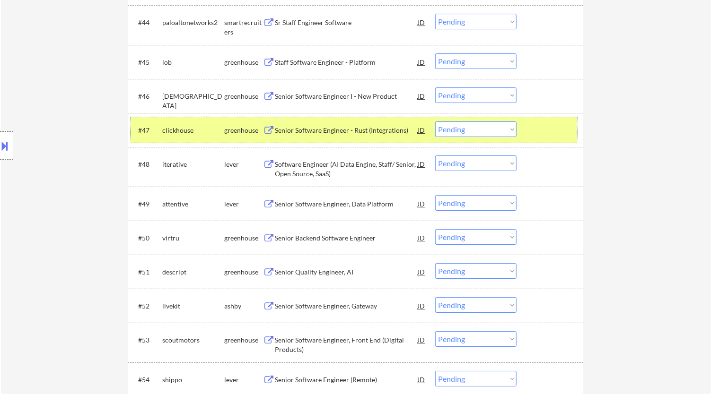
click at [539, 138] on div at bounding box center [551, 129] width 42 height 17
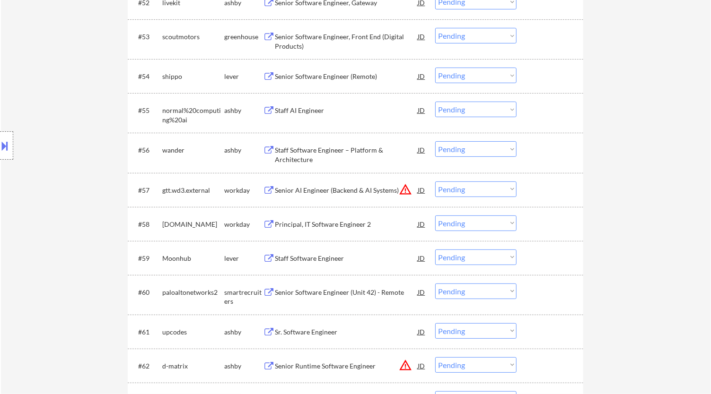
scroll to position [2206, 0]
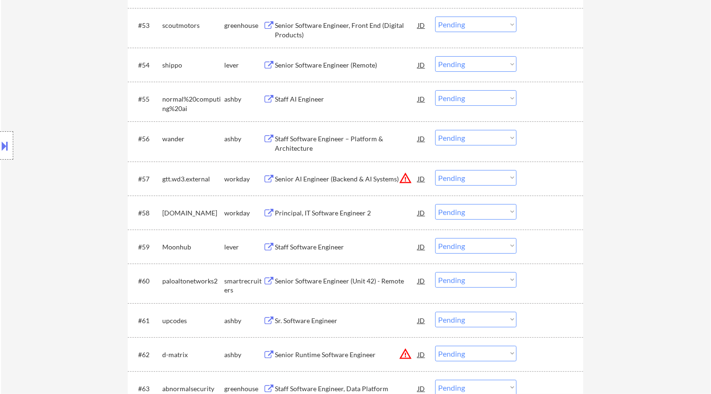
click at [358, 180] on div "Senior AI Engineer (Backend & AI Systems)" at bounding box center [346, 178] width 143 height 9
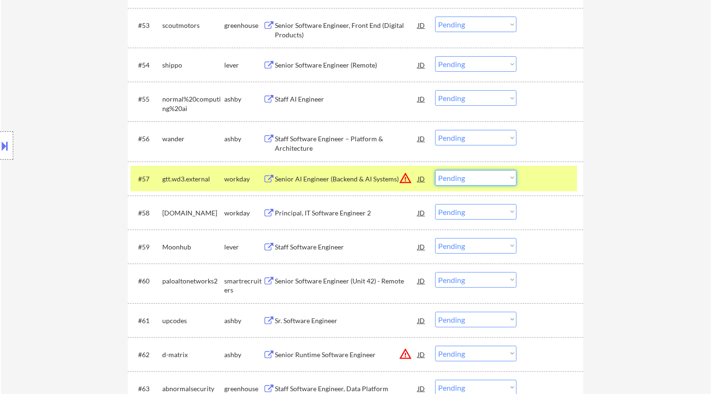
click at [497, 177] on select "Choose an option... Pending Applied Excluded (Questions) Excluded (Expired) Exc…" at bounding box center [475, 178] width 81 height 16
click at [435, 170] on select "Choose an option... Pending Applied Excluded (Questions) Excluded (Expired) Exc…" at bounding box center [475, 178] width 81 height 16
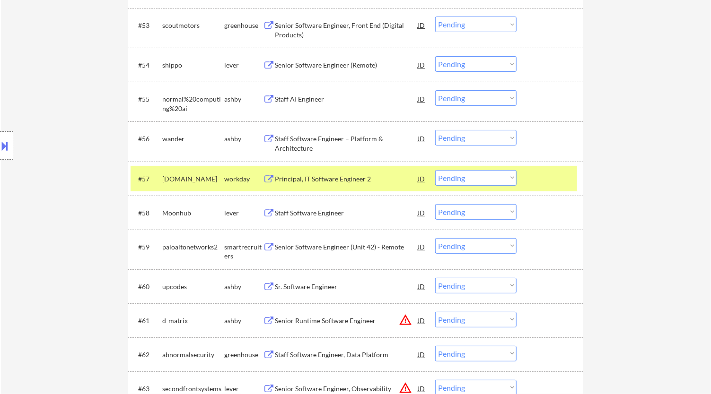
click at [382, 180] on div "Principal, IT Software Engineer 2" at bounding box center [346, 178] width 143 height 9
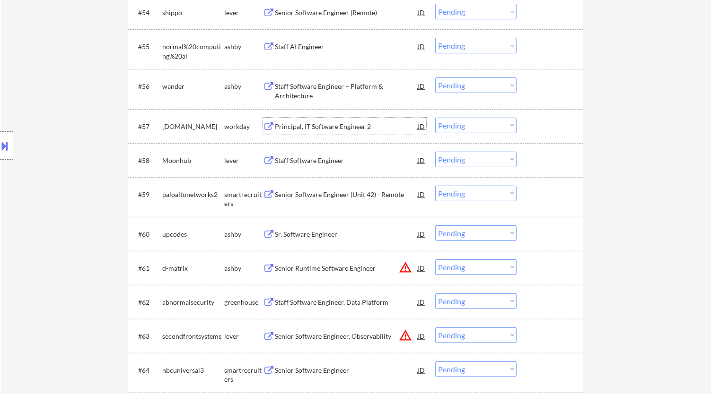
scroll to position [2153, 0]
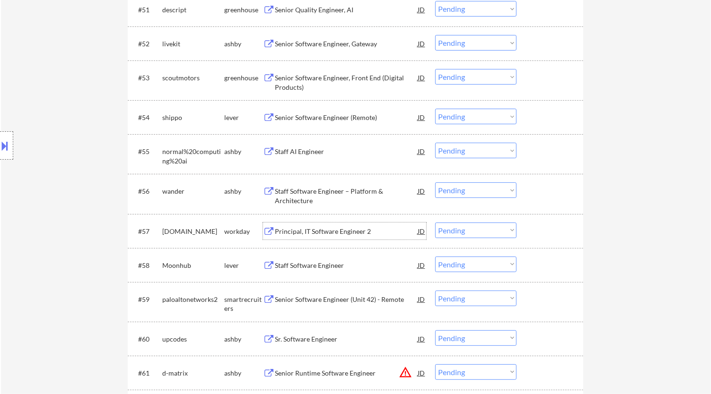
click at [505, 232] on select "Choose an option... Pending Applied Excluded (Questions) Excluded (Expired) Exc…" at bounding box center [475, 231] width 81 height 16
click at [435, 223] on select "Choose an option... Pending Applied Excluded (Questions) Excluded (Expired) Exc…" at bounding box center [475, 231] width 81 height 16
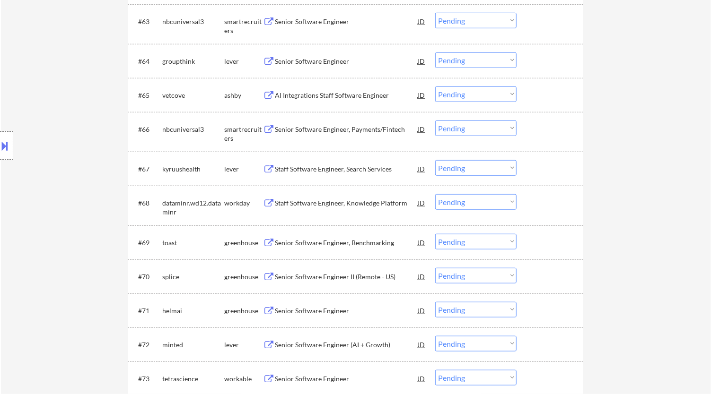
scroll to position [2574, 0]
click at [366, 195] on div "Staff Software Engineer, Knowledge Platform" at bounding box center [346, 202] width 143 height 17
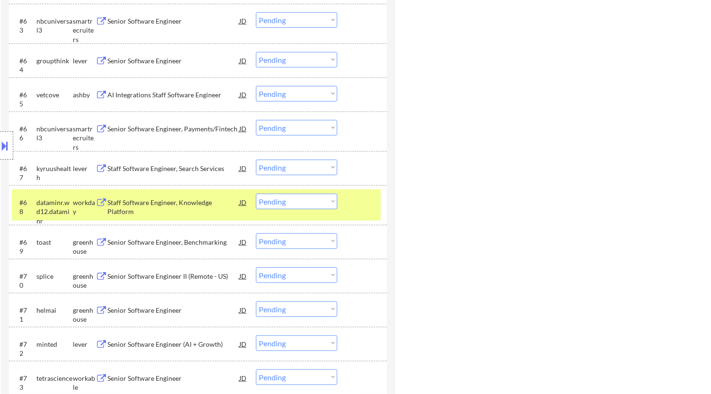
click at [239, 206] on div "Staff Software Engineer, Knowledge Platform" at bounding box center [172, 207] width 131 height 18
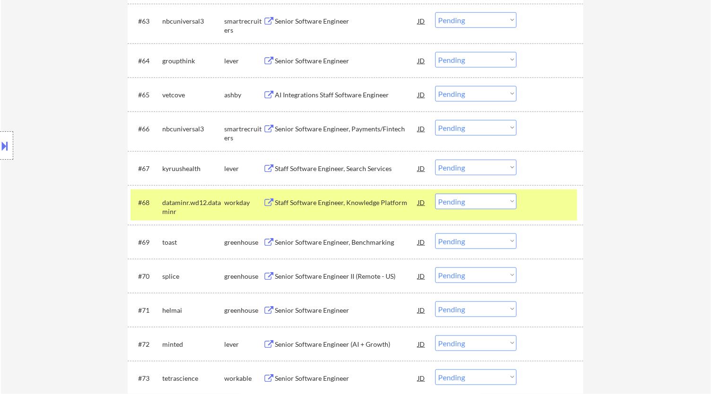
click at [334, 199] on div "Staff Software Engineer, Knowledge Platform" at bounding box center [346, 202] width 143 height 9
click at [505, 202] on select "Choose an option... Pending Applied Excluded (Questions) Excluded (Expired) Exc…" at bounding box center [475, 202] width 81 height 16
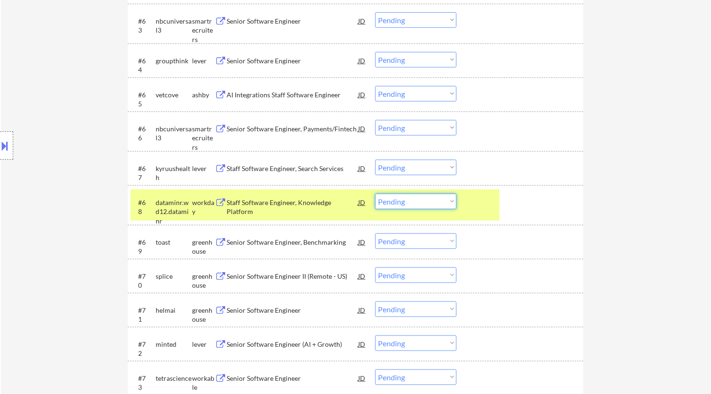
click at [424, 202] on select "Choose an option... Pending Applied Excluded (Questions) Excluded (Expired) Exc…" at bounding box center [415, 202] width 81 height 16
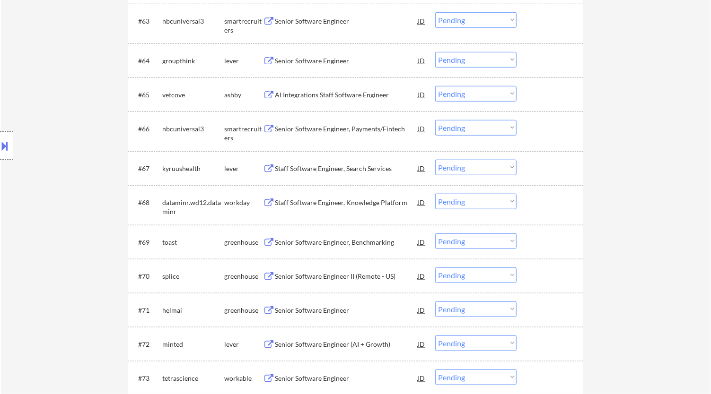
click at [486, 201] on select "Choose an option... Pending Applied Excluded (Questions) Excluded (Expired) Exc…" at bounding box center [475, 202] width 81 height 16
click at [435, 194] on select "Choose an option... Pending Applied Excluded (Questions) Excluded (Expired) Exc…" at bounding box center [475, 202] width 81 height 16
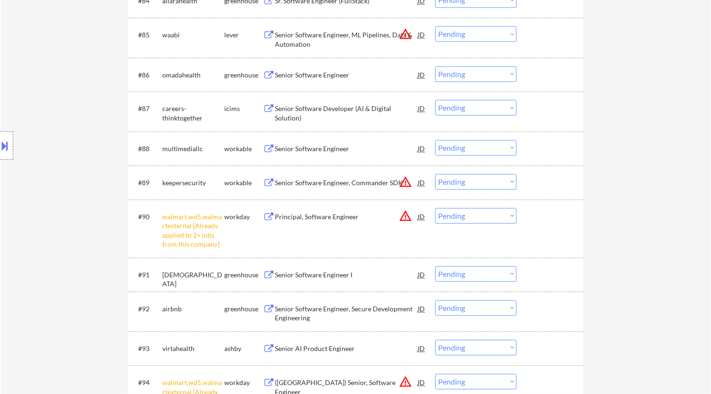
scroll to position [3362, 0]
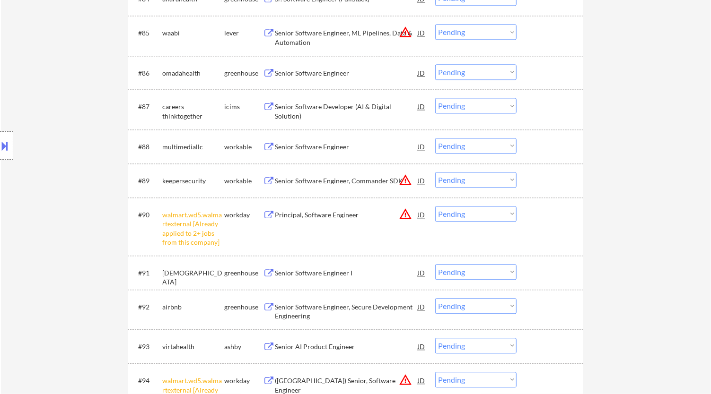
click at [462, 213] on select "Choose an option... Pending Applied Excluded (Questions) Excluded (Expired) Exc…" at bounding box center [475, 214] width 81 height 16
click at [435, 206] on select "Choose an option... Pending Applied Excluded (Questions) Excluded (Expired) Exc…" at bounding box center [475, 214] width 81 height 16
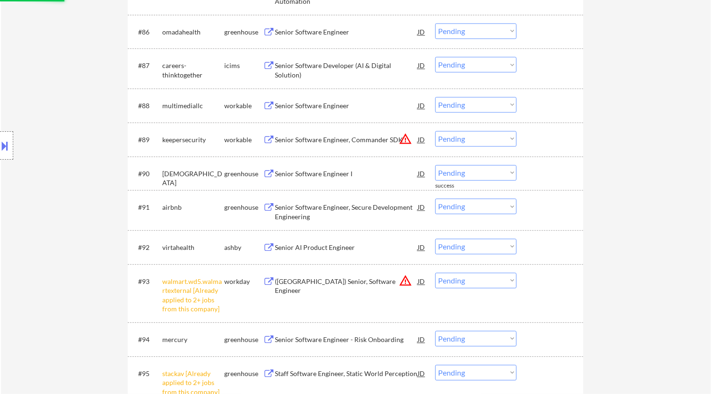
scroll to position [3414, 0]
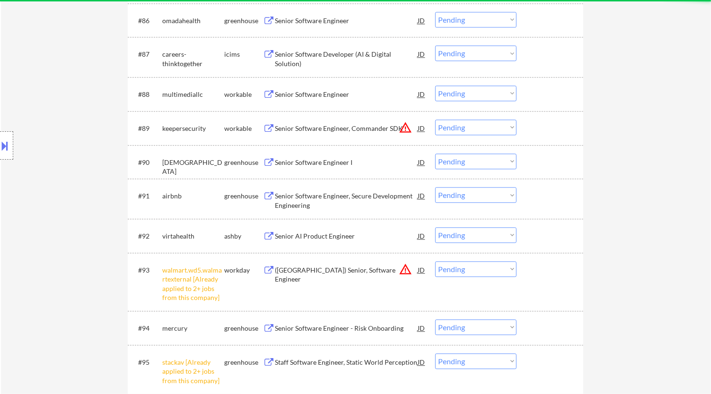
click at [470, 269] on select "Choose an option... Pending Applied Excluded (Questions) Excluded (Expired) Exc…" at bounding box center [475, 269] width 81 height 16
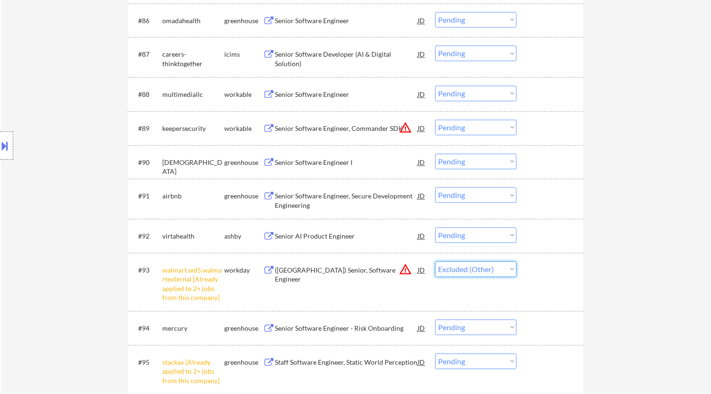
click at [435, 261] on select "Choose an option... Pending Applied Excluded (Questions) Excluded (Expired) Exc…" at bounding box center [475, 269] width 81 height 16
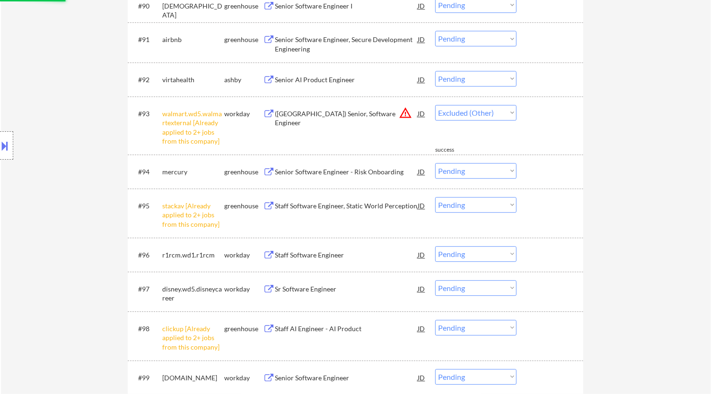
scroll to position [3571, 0]
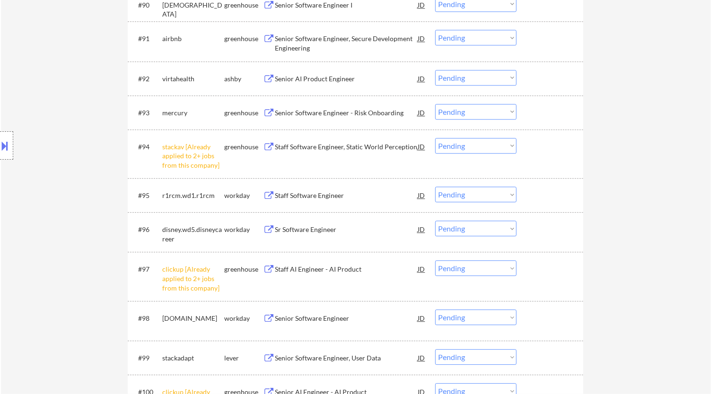
click at [459, 145] on select "Choose an option... Pending Applied Excluded (Questions) Excluded (Expired) Exc…" at bounding box center [475, 146] width 81 height 16
click at [435, 138] on select "Choose an option... Pending Applied Excluded (Questions) Excluded (Expired) Exc…" at bounding box center [475, 146] width 81 height 16
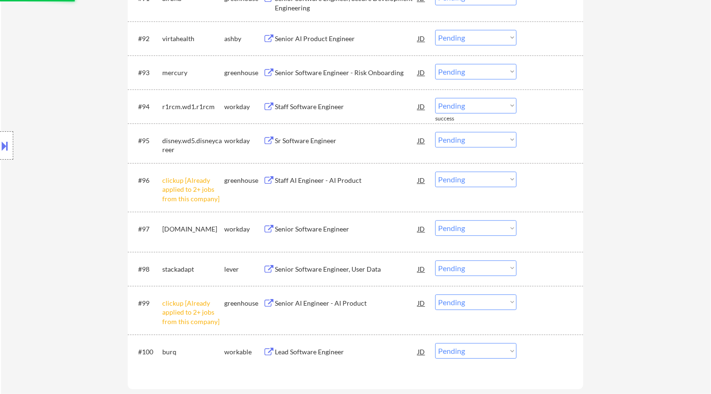
scroll to position [3624, 0]
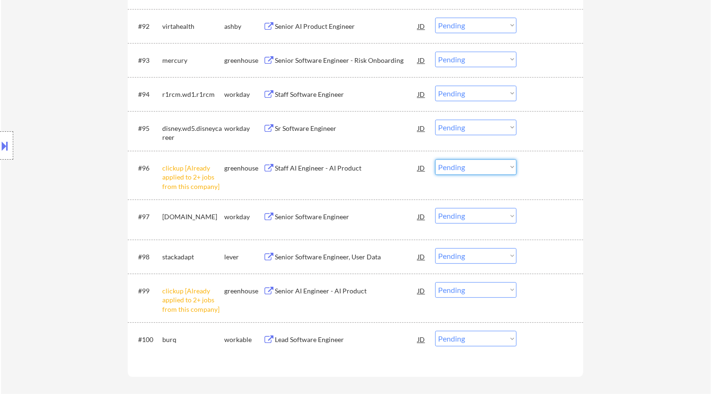
click at [463, 170] on select "Choose an option... Pending Applied Excluded (Questions) Excluded (Expired) Exc…" at bounding box center [475, 167] width 81 height 16
click at [435, 159] on select "Choose an option... Pending Applied Excluded (Questions) Excluded (Expired) Exc…" at bounding box center [475, 167] width 81 height 16
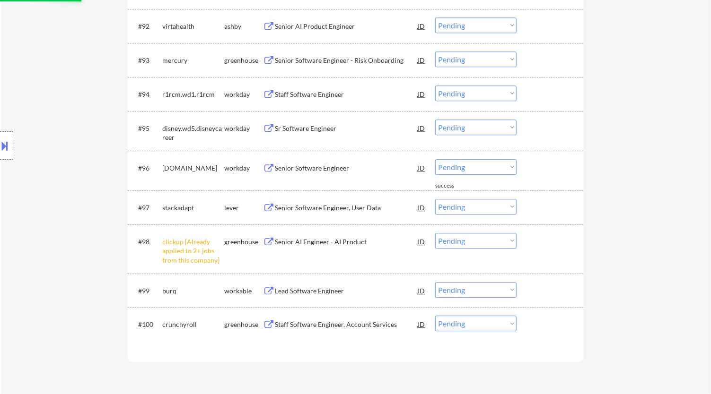
scroll to position [3676, 0]
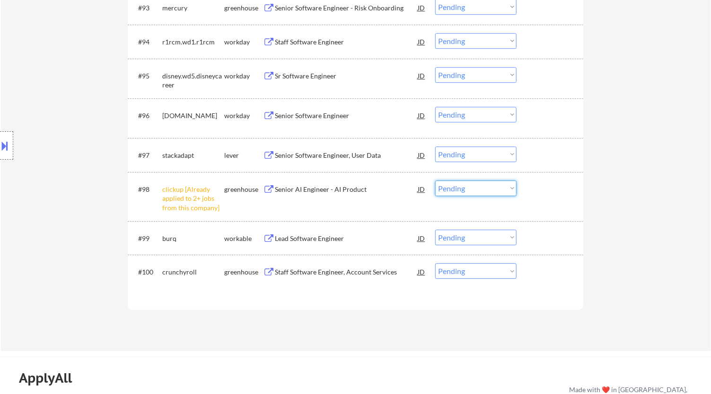
click at [465, 190] on select "Choose an option... Pending Applied Excluded (Questions) Excluded (Expired) Exc…" at bounding box center [475, 189] width 81 height 16
click at [435, 181] on select "Choose an option... Pending Applied Excluded (Questions) Excluded (Expired) Exc…" at bounding box center [475, 189] width 81 height 16
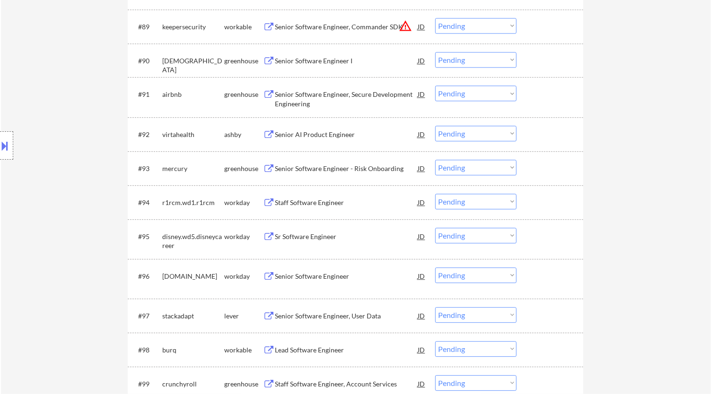
scroll to position [3519, 0]
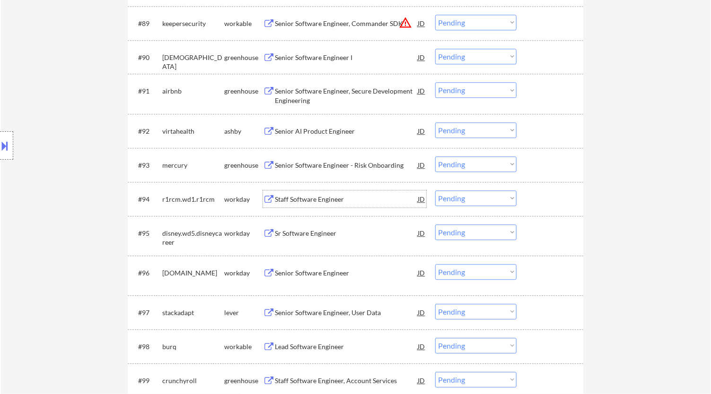
click at [345, 199] on div "Staff Software Engineer" at bounding box center [346, 199] width 143 height 9
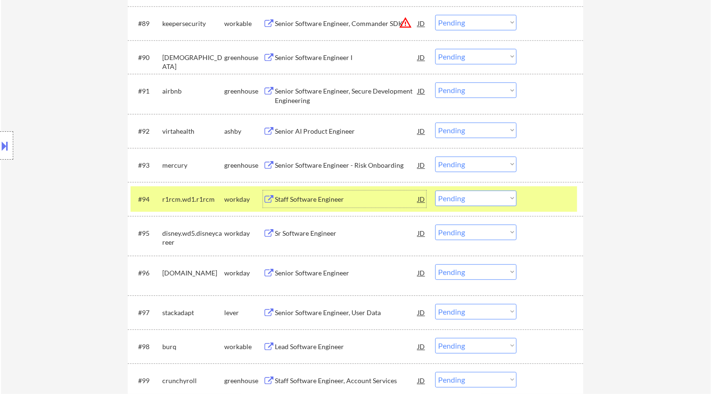
click at [512, 198] on select "Choose an option... Pending Applied Excluded (Questions) Excluded (Expired) Exc…" at bounding box center [475, 199] width 81 height 16
click at [435, 191] on select "Choose an option... Pending Applied Excluded (Questions) Excluded (Expired) Exc…" at bounding box center [475, 199] width 81 height 16
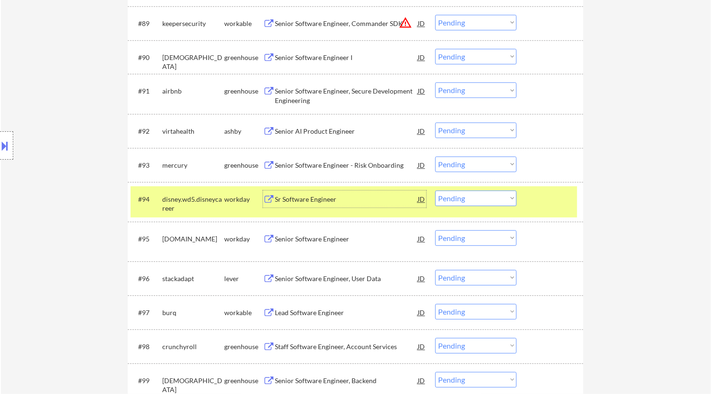
click at [390, 199] on div "Sr Software Engineer" at bounding box center [346, 199] width 143 height 9
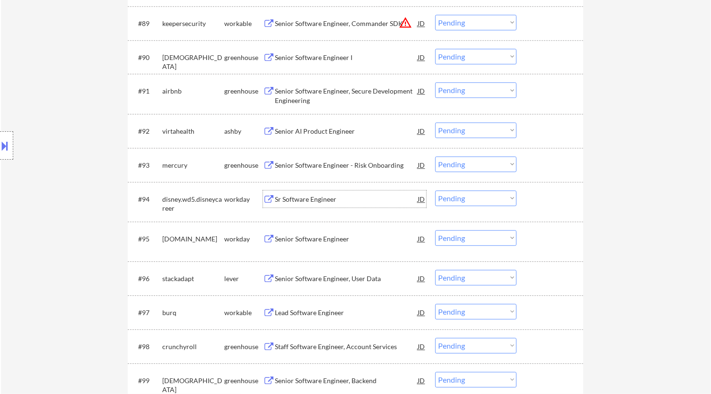
click at [475, 193] on select "Choose an option... Pending Applied Excluded (Questions) Excluded (Expired) Exc…" at bounding box center [475, 199] width 81 height 16
click at [435, 191] on select "Choose an option... Pending Applied Excluded (Questions) Excluded (Expired) Exc…" at bounding box center [475, 199] width 81 height 16
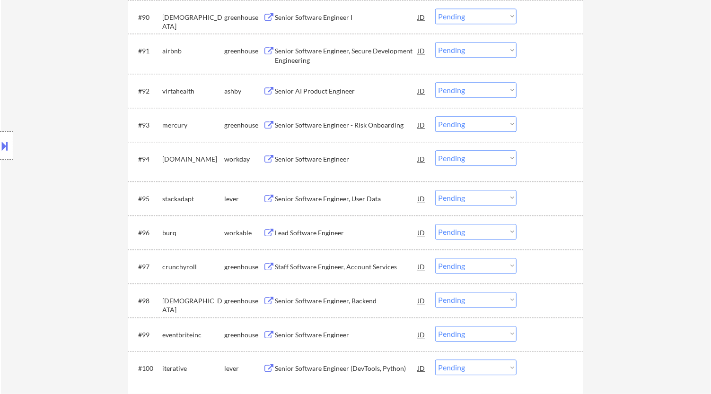
scroll to position [3571, 0]
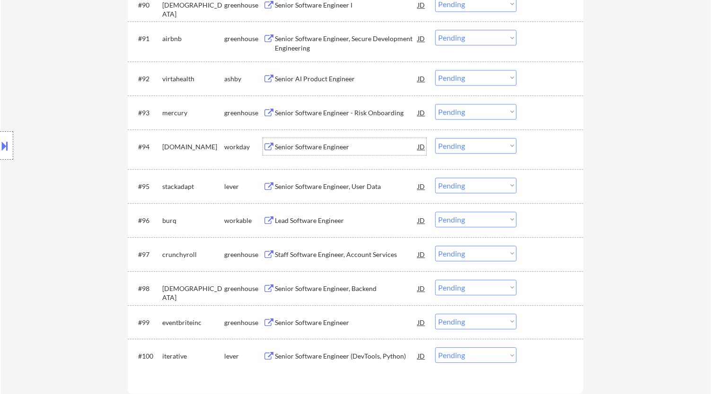
click at [346, 143] on div "Senior Software Engineer" at bounding box center [346, 146] width 143 height 9
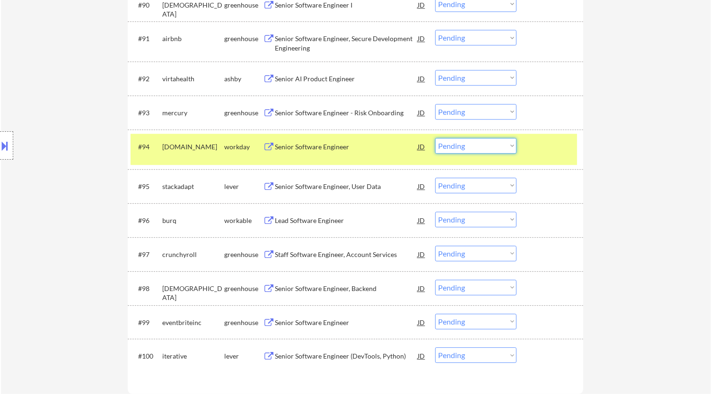
click at [481, 147] on select "Choose an option... Pending Applied Excluded (Questions) Excluded (Expired) Exc…" at bounding box center [475, 146] width 81 height 16
click at [435, 138] on select "Choose an option... Pending Applied Excluded (Questions) Excluded (Expired) Exc…" at bounding box center [475, 146] width 81 height 16
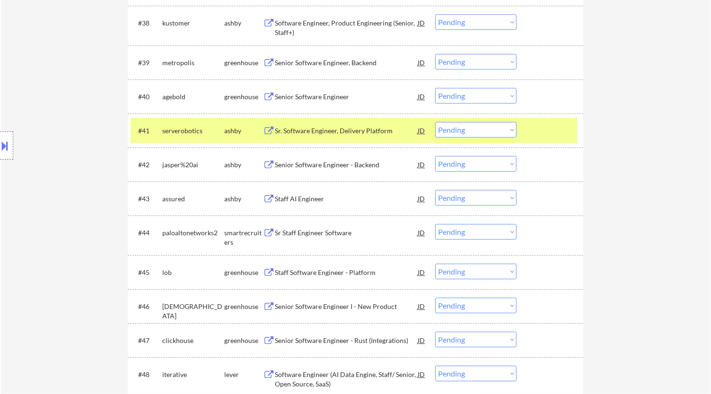
scroll to position [1576, 0]
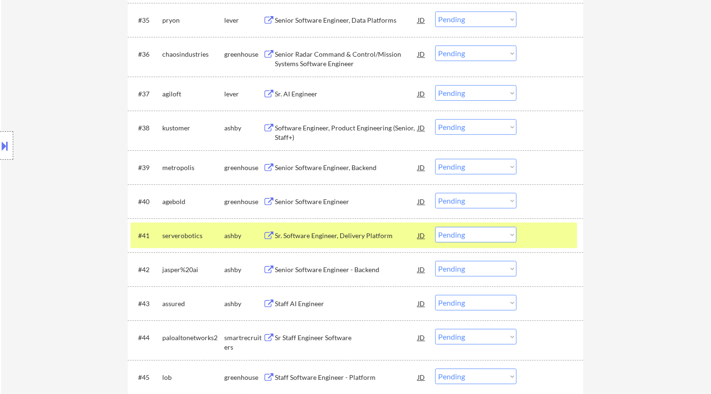
click at [545, 239] on div at bounding box center [551, 235] width 42 height 17
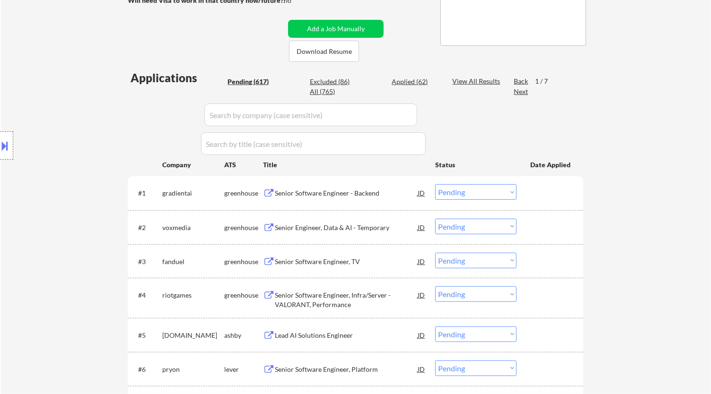
scroll to position [210, 0]
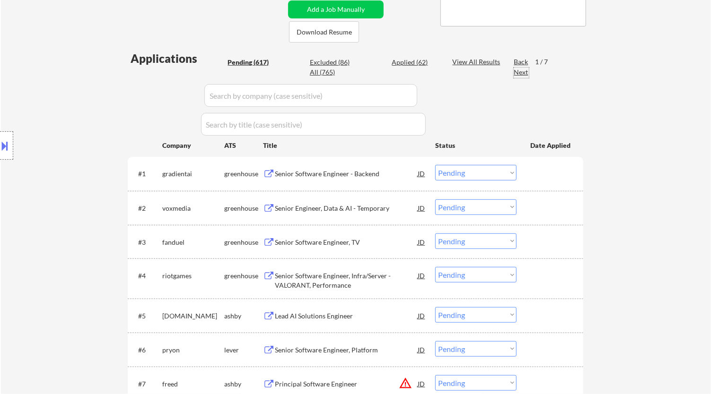
click at [520, 76] on div "Next" at bounding box center [520, 72] width 15 height 9
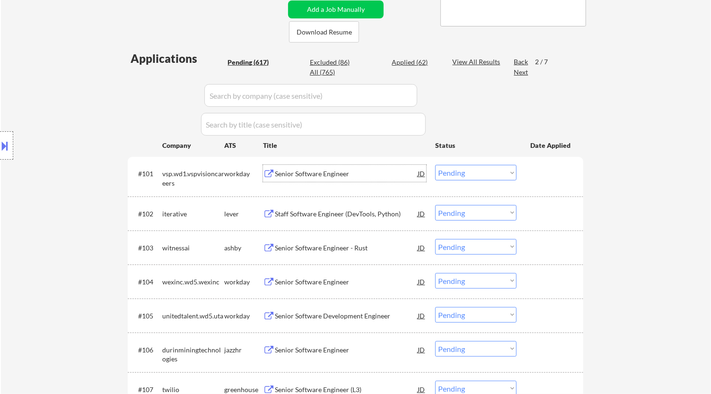
click at [354, 174] on div "Senior Software Engineer" at bounding box center [346, 173] width 143 height 9
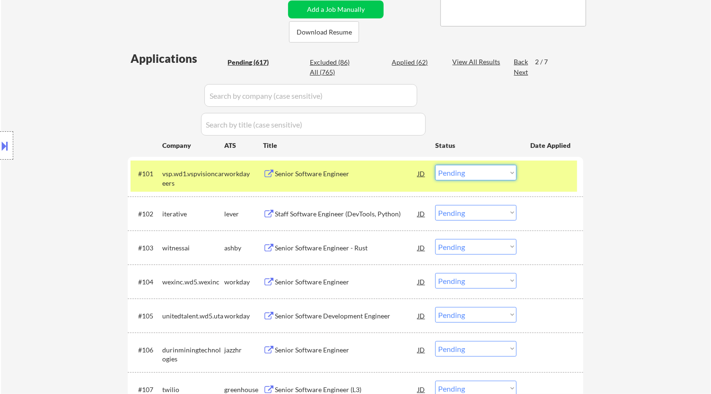
click at [506, 175] on select "Choose an option... Pending Applied Excluded (Questions) Excluded (Expired) Exc…" at bounding box center [475, 173] width 81 height 16
click at [435, 165] on select "Choose an option... Pending Applied Excluded (Questions) Excluded (Expired) Exc…" at bounding box center [475, 173] width 81 height 16
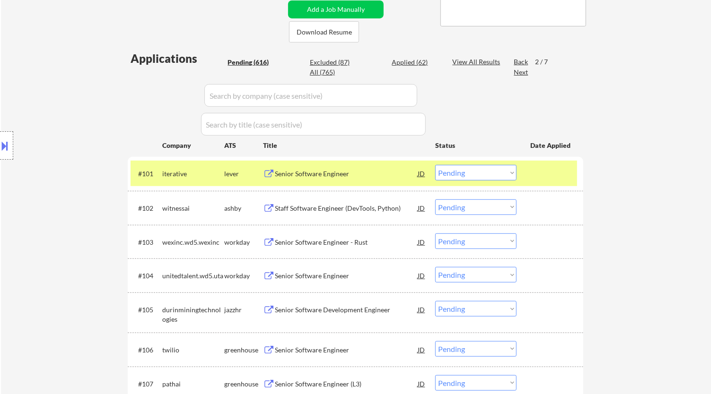
scroll to position [315, 0]
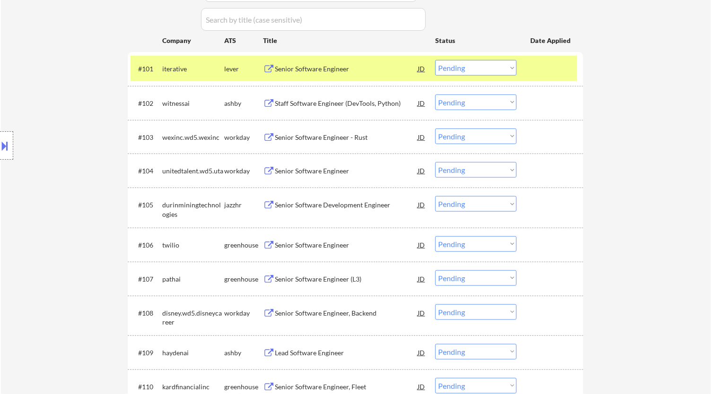
click at [344, 142] on div "Senior Software Engineer - Rust" at bounding box center [346, 137] width 143 height 17
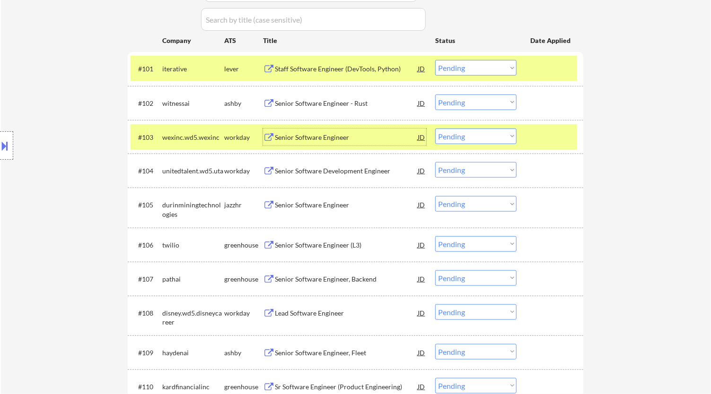
click at [536, 67] on div at bounding box center [551, 68] width 42 height 17
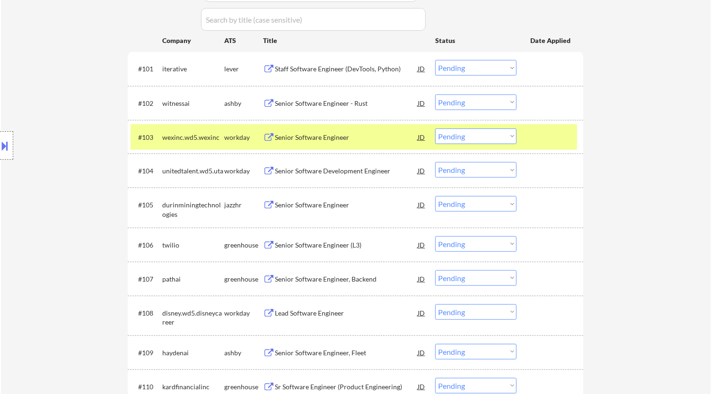
click at [484, 138] on select "Choose an option... Pending Applied Excluded (Questions) Excluded (Expired) Exc…" at bounding box center [475, 137] width 81 height 16
click at [435, 129] on select "Choose an option... Pending Applied Excluded (Questions) Excluded (Expired) Exc…" at bounding box center [475, 137] width 81 height 16
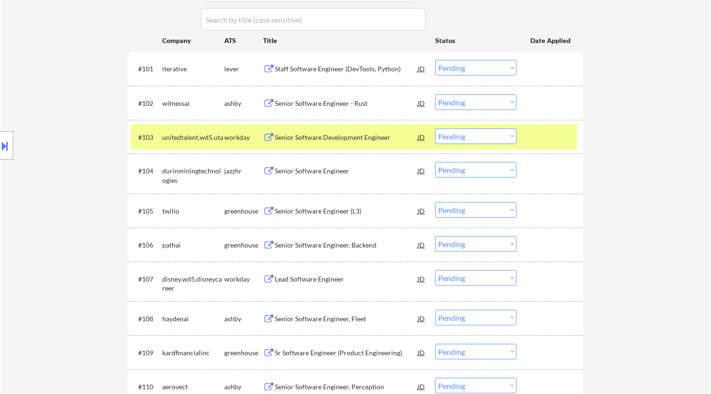
click at [365, 140] on div "Senior Software Development Engineer" at bounding box center [346, 137] width 143 height 9
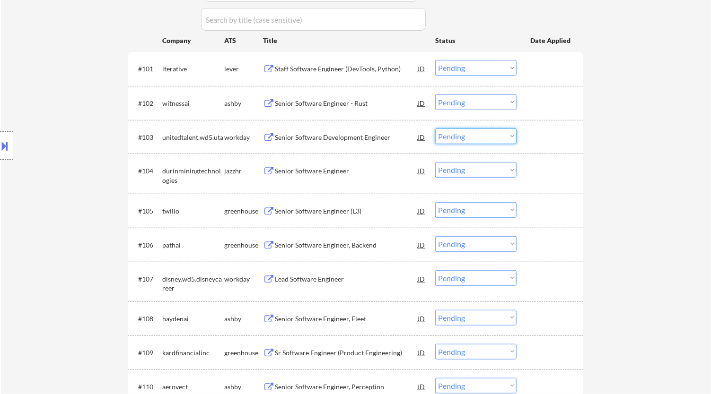
click at [476, 133] on select "Choose an option... Pending Applied Excluded (Questions) Excluded (Expired) Exc…" at bounding box center [475, 137] width 81 height 16
click at [435, 129] on select "Choose an option... Pending Applied Excluded (Questions) Excluded (Expired) Exc…" at bounding box center [475, 137] width 81 height 16
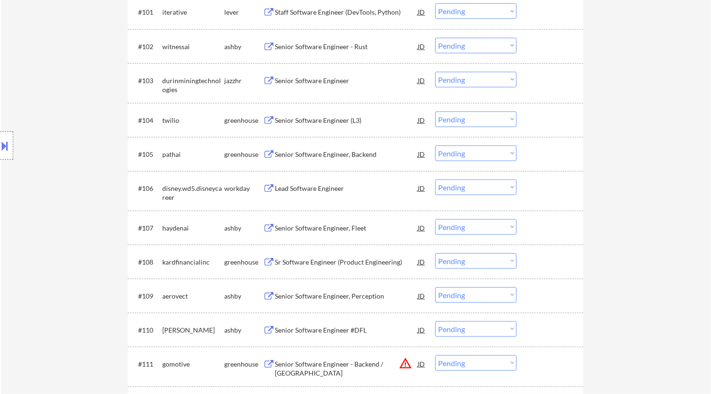
scroll to position [420, 0]
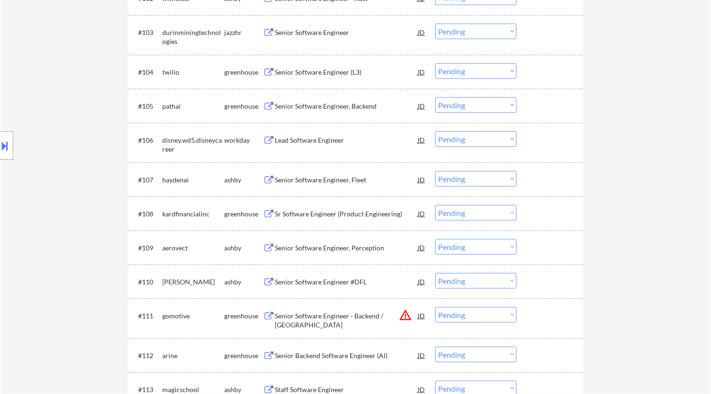
click at [364, 146] on div "Lead Software Engineer" at bounding box center [346, 139] width 143 height 17
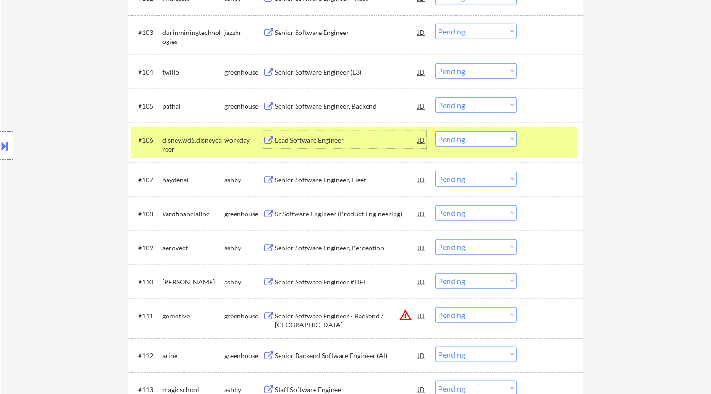
click at [497, 146] on select "Choose an option... Pending Applied Excluded (Questions) Excluded (Expired) Exc…" at bounding box center [475, 139] width 81 height 16
click at [435, 131] on select "Choose an option... Pending Applied Excluded (Questions) Excluded (Expired) Exc…" at bounding box center [475, 139] width 81 height 16
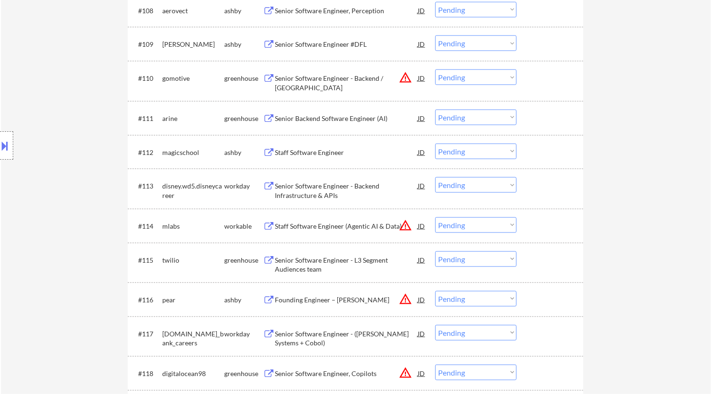
scroll to position [630, 0]
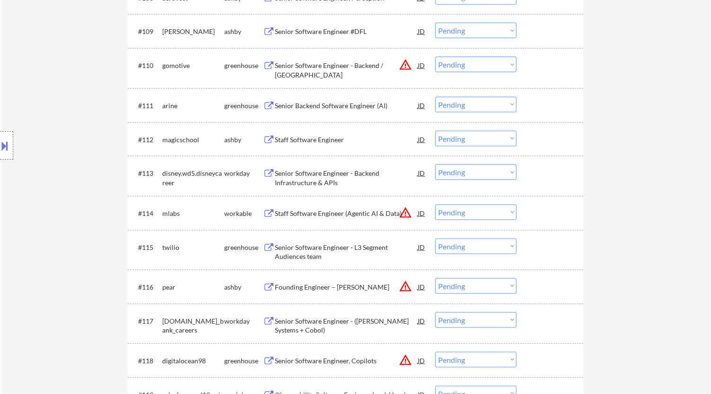
click at [365, 173] on div "Senior Software Engineer - Backend Infrastructure & APIs" at bounding box center [346, 178] width 143 height 18
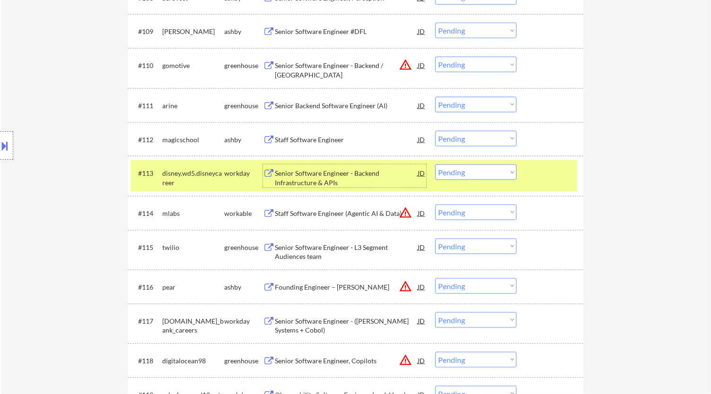
click at [490, 170] on select "Choose an option... Pending Applied Excluded (Questions) Excluded (Expired) Exc…" at bounding box center [475, 173] width 81 height 16
click at [435, 165] on select "Choose an option... Pending Applied Excluded (Questions) Excluded (Expired) Exc…" at bounding box center [475, 173] width 81 height 16
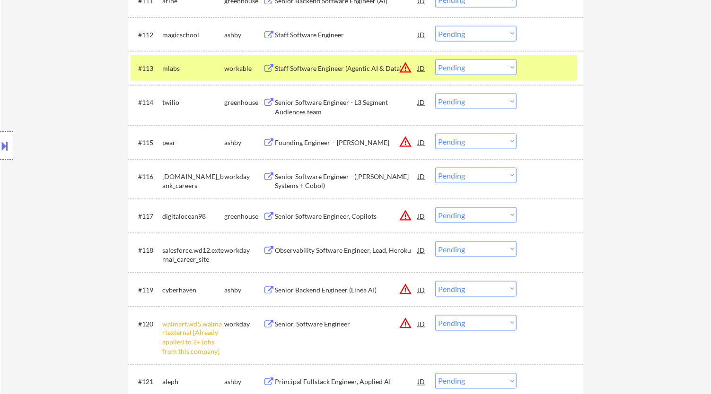
scroll to position [788, 0]
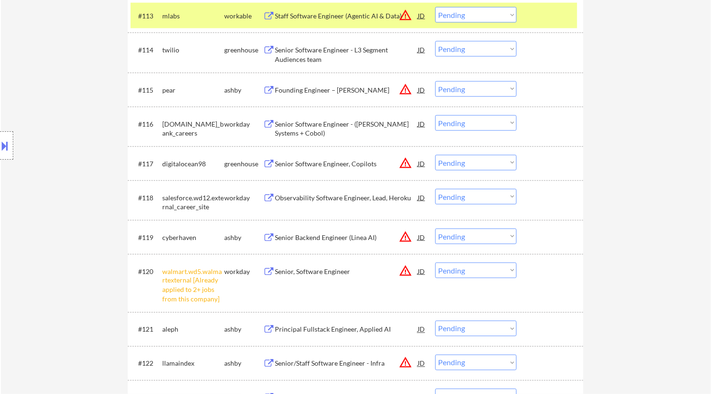
click at [476, 271] on select "Choose an option... Pending Applied Excluded (Questions) Excluded (Expired) Exc…" at bounding box center [475, 271] width 81 height 16
click at [435, 263] on select "Choose an option... Pending Applied Excluded (Questions) Excluded (Expired) Exc…" at bounding box center [475, 271] width 81 height 16
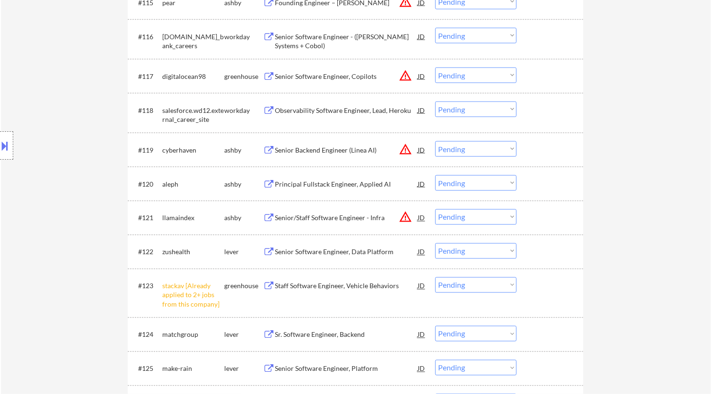
scroll to position [893, 0]
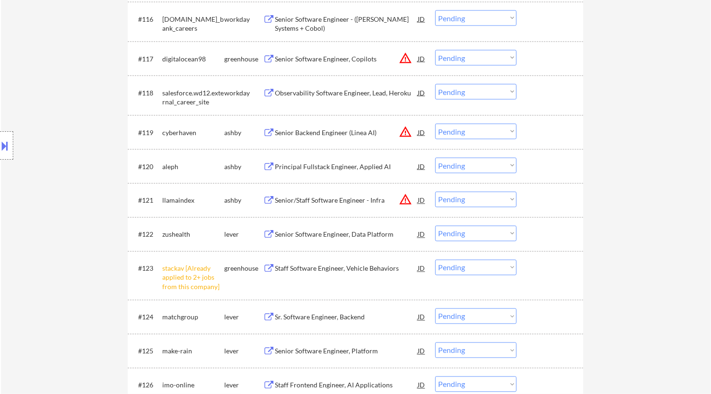
click at [489, 267] on select "Choose an option... Pending Applied Excluded (Questions) Excluded (Expired) Exc…" at bounding box center [475, 268] width 81 height 16
click at [435, 260] on select "Choose an option... Pending Applied Excluded (Questions) Excluded (Expired) Exc…" at bounding box center [475, 268] width 81 height 16
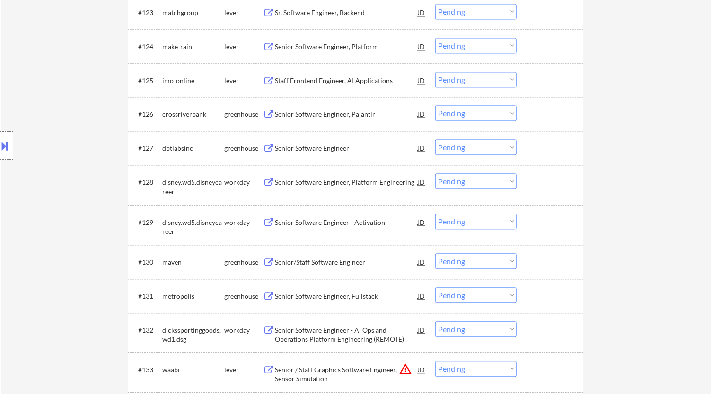
scroll to position [1155, 0]
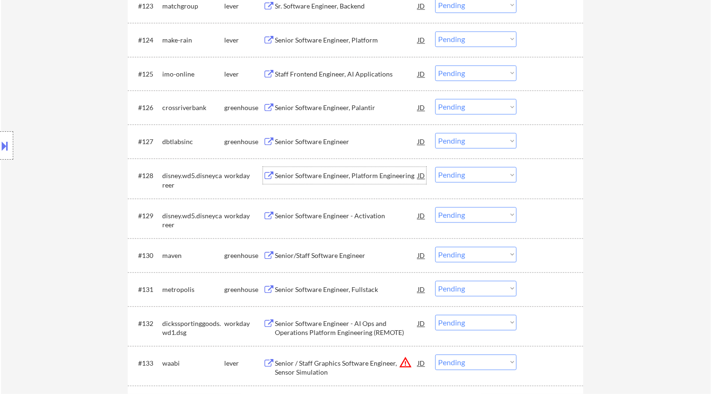
click at [364, 180] on div "Senior Software Engineer, Platform Engineering" at bounding box center [346, 175] width 143 height 9
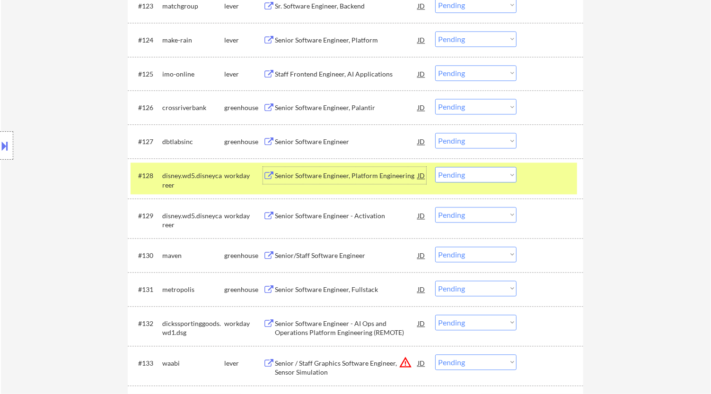
click at [477, 173] on select "Choose an option... Pending Applied Excluded (Questions) Excluded (Expired) Exc…" at bounding box center [475, 175] width 81 height 16
click at [435, 167] on select "Choose an option... Pending Applied Excluded (Questions) Excluded (Expired) Exc…" at bounding box center [475, 175] width 81 height 16
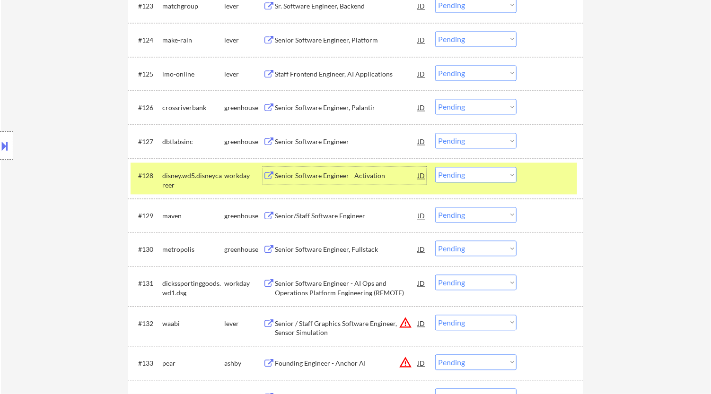
click at [390, 176] on div "Senior Software Engineer - Activation" at bounding box center [346, 175] width 143 height 9
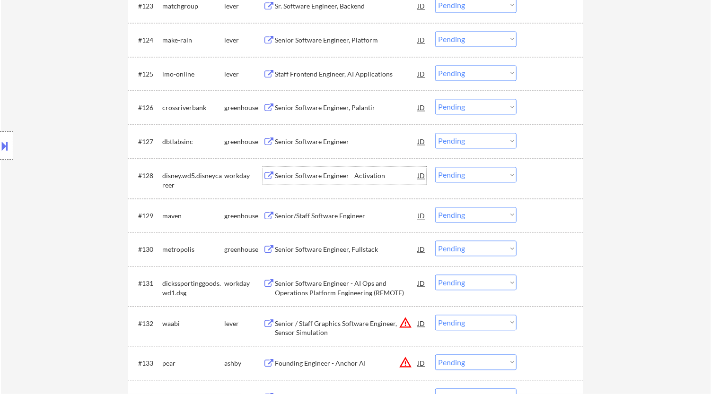
click at [471, 178] on select "Choose an option... Pending Applied Excluded (Questions) Excluded (Expired) Exc…" at bounding box center [475, 175] width 81 height 16
click at [435, 167] on select "Choose an option... Pending Applied Excluded (Questions) Excluded (Expired) Exc…" at bounding box center [475, 175] width 81 height 16
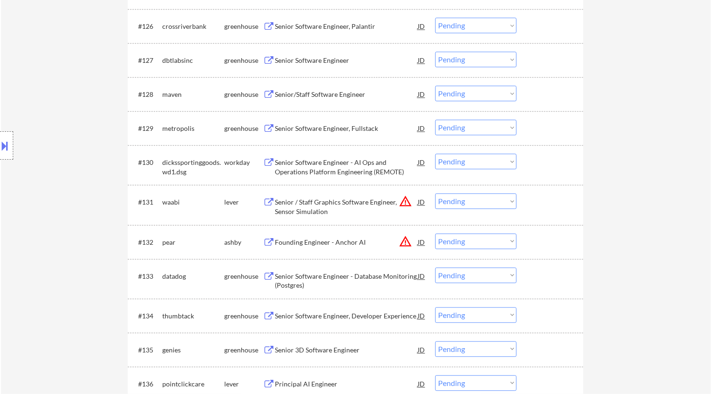
scroll to position [1260, 0]
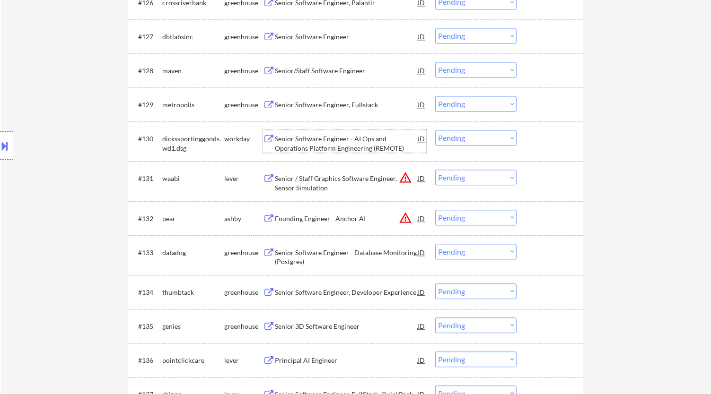
click at [301, 145] on div "Senior Software Engineer - AI Ops and Operations Platform Engineering (REMOTE)" at bounding box center [346, 143] width 143 height 18
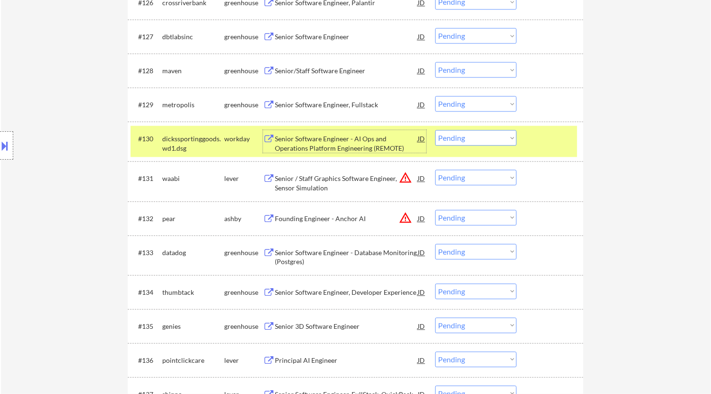
click at [499, 137] on select "Choose an option... Pending Applied Excluded (Questions) Excluded (Expired) Exc…" at bounding box center [475, 138] width 81 height 16
click at [435, 130] on select "Choose an option... Pending Applied Excluded (Questions) Excluded (Expired) Exc…" at bounding box center [475, 138] width 81 height 16
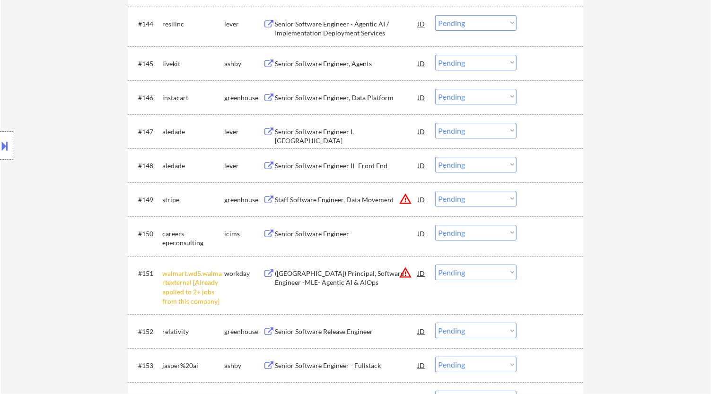
scroll to position [1891, 0]
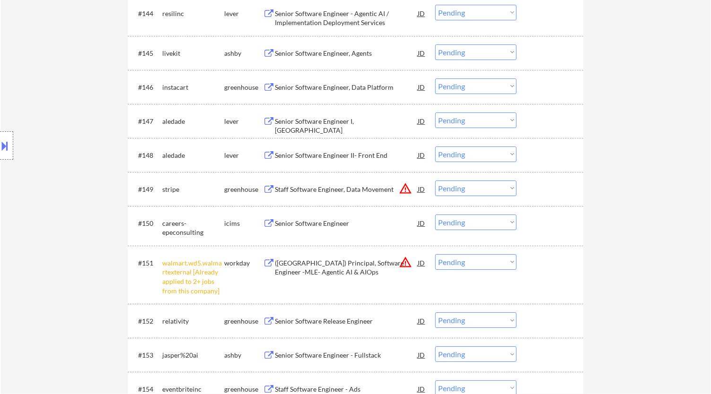
click at [451, 263] on select "Choose an option... Pending Applied Excluded (Questions) Excluded (Expired) Exc…" at bounding box center [475, 262] width 81 height 16
click at [435, 254] on select "Choose an option... Pending Applied Excluded (Questions) Excluded (Expired) Exc…" at bounding box center [475, 262] width 81 height 16
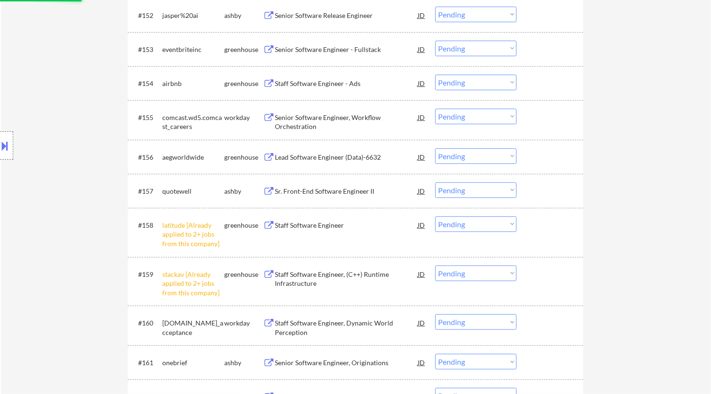
scroll to position [2206, 0]
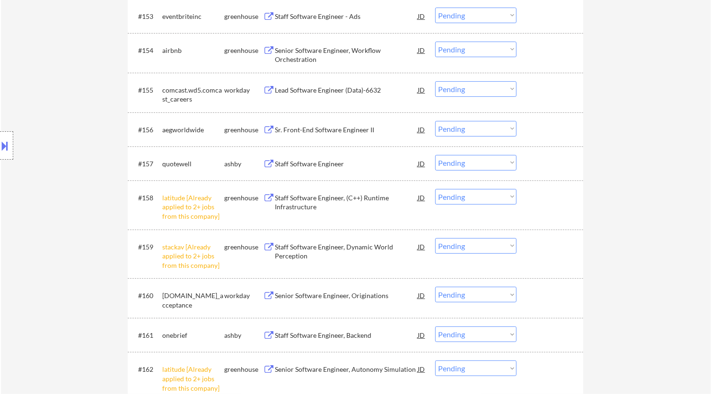
click at [480, 195] on select "Choose an option... Pending Applied Excluded (Questions) Excluded (Expired) Exc…" at bounding box center [475, 197] width 81 height 16
click at [435, 189] on select "Choose an option... Pending Applied Excluded (Questions) Excluded (Expired) Exc…" at bounding box center [475, 197] width 81 height 16
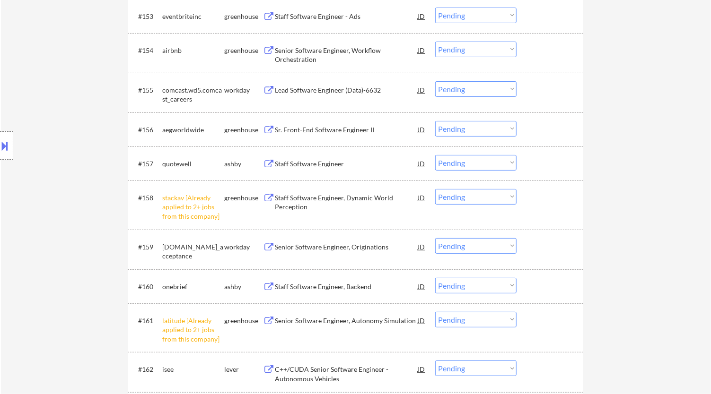
click at [511, 199] on select "Choose an option... Pending Applied Excluded (Questions) Excluded (Expired) Exc…" at bounding box center [475, 197] width 81 height 16
click at [435, 189] on select "Choose an option... Pending Applied Excluded (Questions) Excluded (Expired) Exc…" at bounding box center [475, 197] width 81 height 16
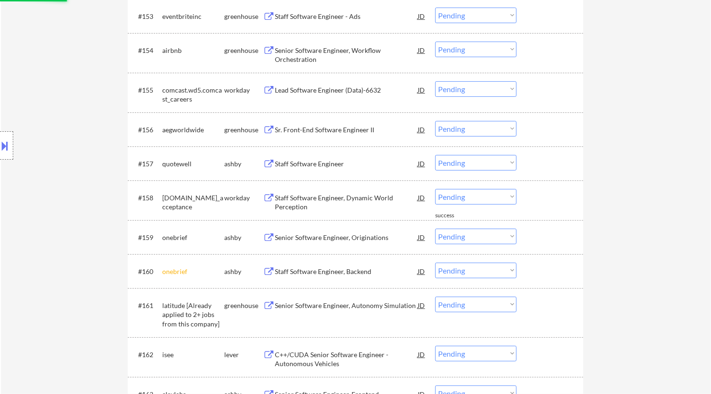
scroll to position [2258, 0]
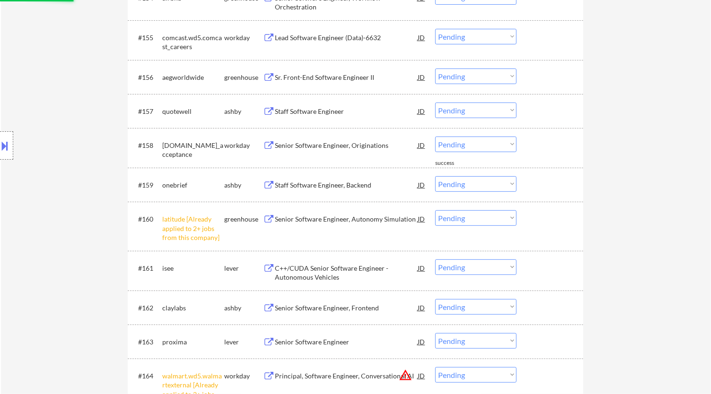
click at [459, 218] on select "Choose an option... Pending Applied Excluded (Questions) Excluded (Expired) Exc…" at bounding box center [475, 218] width 81 height 16
click at [435, 210] on select "Choose an option... Pending Applied Excluded (Questions) Excluded (Expired) Exc…" at bounding box center [475, 218] width 81 height 16
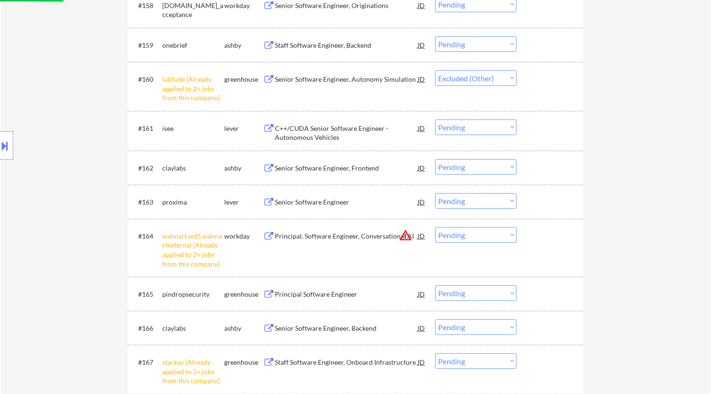
scroll to position [2416, 0]
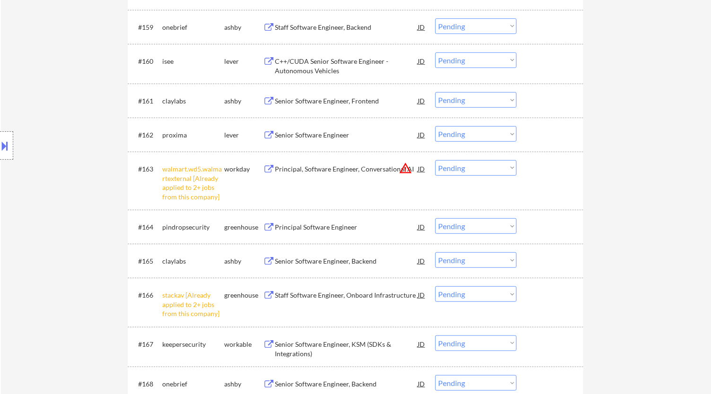
click at [499, 168] on select "Choose an option... Pending Applied Excluded (Questions) Excluded (Expired) Exc…" at bounding box center [475, 168] width 81 height 16
click at [435, 160] on select "Choose an option... Pending Applied Excluded (Questions) Excluded (Expired) Exc…" at bounding box center [475, 168] width 81 height 16
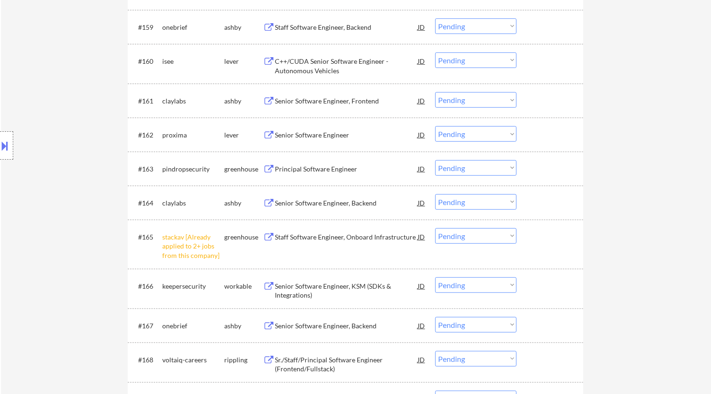
click at [503, 237] on select "Choose an option... Pending Applied Excluded (Questions) Excluded (Expired) Exc…" at bounding box center [475, 236] width 81 height 16
click at [435, 228] on select "Choose an option... Pending Applied Excluded (Questions) Excluded (Expired) Exc…" at bounding box center [475, 236] width 81 height 16
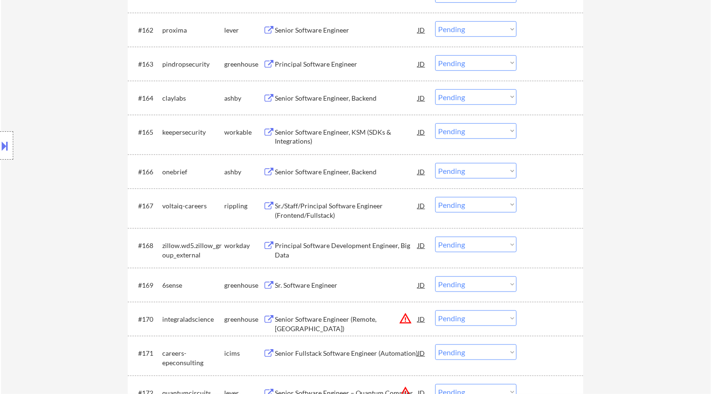
scroll to position [2626, 0]
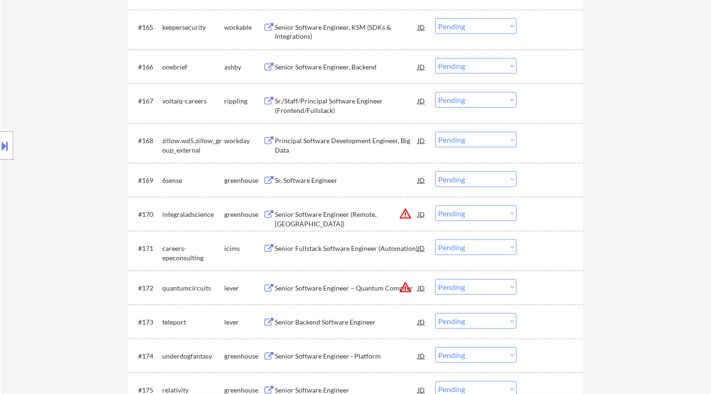
click at [358, 155] on div "#168 zillow.wd5.zillow_group_external workday Principal Software Development En…" at bounding box center [353, 143] width 446 height 31
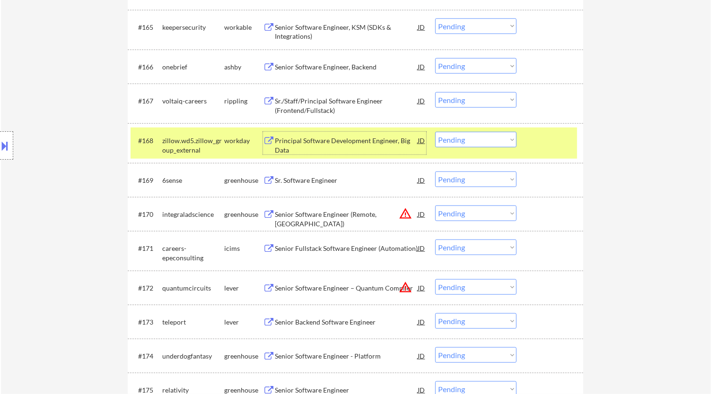
click at [365, 147] on div "Principal Software Development Engineer, Big Data" at bounding box center [346, 145] width 143 height 18
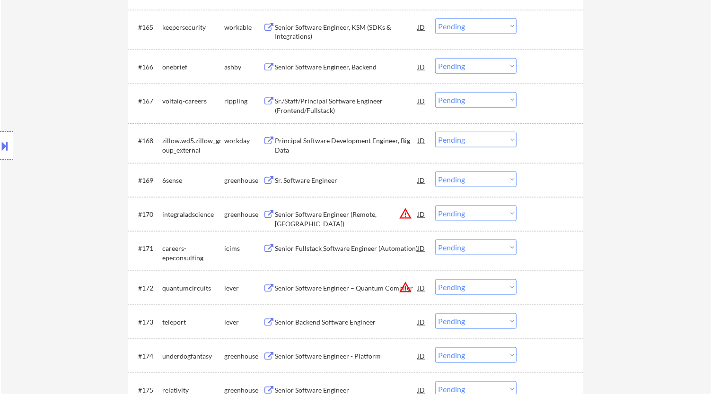
click at [459, 140] on select "Choose an option... Pending Applied Excluded (Questions) Excluded (Expired) Exc…" at bounding box center [475, 140] width 81 height 16
click at [435, 132] on select "Choose an option... Pending Applied Excluded (Questions) Excluded (Expired) Exc…" at bounding box center [475, 140] width 81 height 16
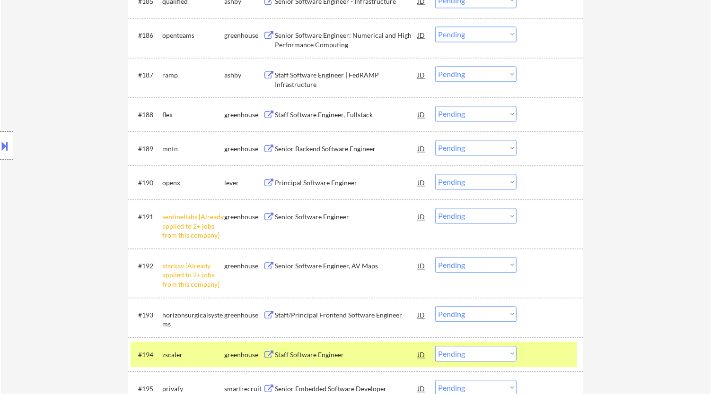
scroll to position [3362, 0]
click at [450, 212] on select "Choose an option... Pending Applied Excluded (Questions) Excluded (Expired) Exc…" at bounding box center [475, 216] width 81 height 16
click at [435, 208] on select "Choose an option... Pending Applied Excluded (Questions) Excluded (Expired) Exc…" at bounding box center [475, 216] width 81 height 16
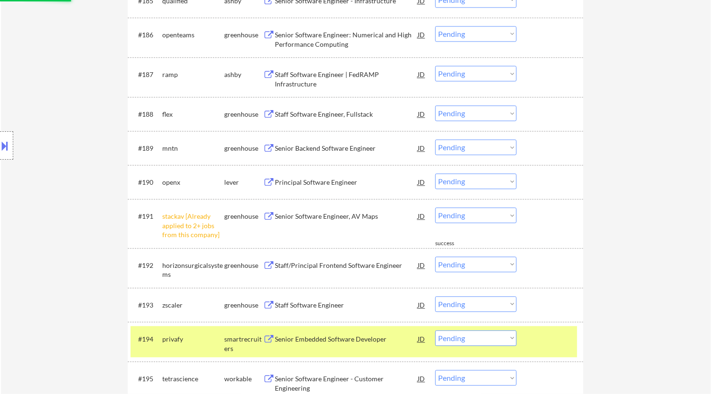
click at [459, 214] on select "Choose an option... Pending Applied Excluded (Questions) Excluded (Expired) Exc…" at bounding box center [475, 216] width 81 height 16
click at [435, 208] on select "Choose an option... Pending Applied Excluded (Questions) Excluded (Expired) Exc…" at bounding box center [475, 216] width 81 height 16
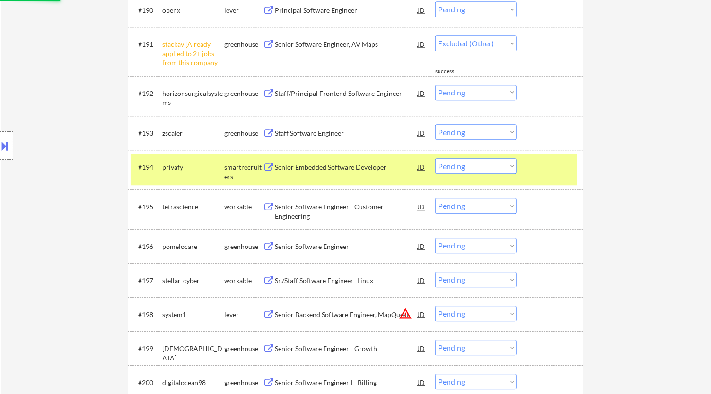
scroll to position [3571, 0]
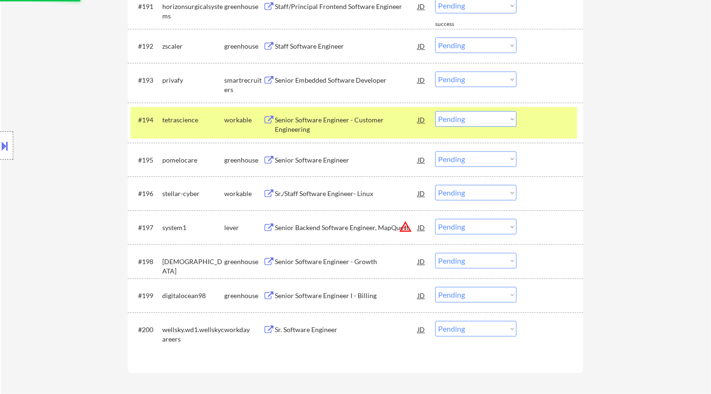
click at [550, 122] on div at bounding box center [551, 119] width 42 height 17
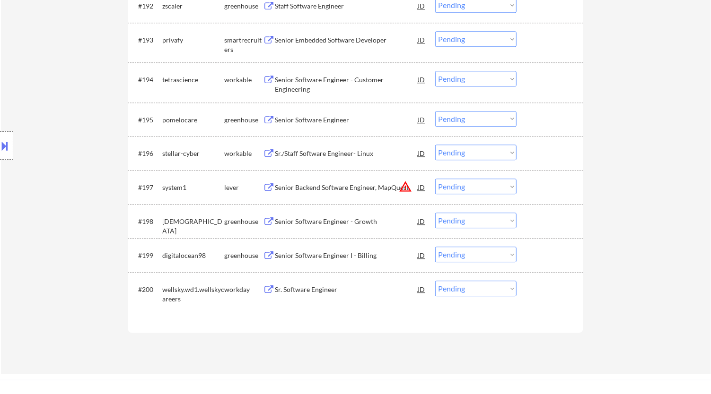
scroll to position [3624, 0]
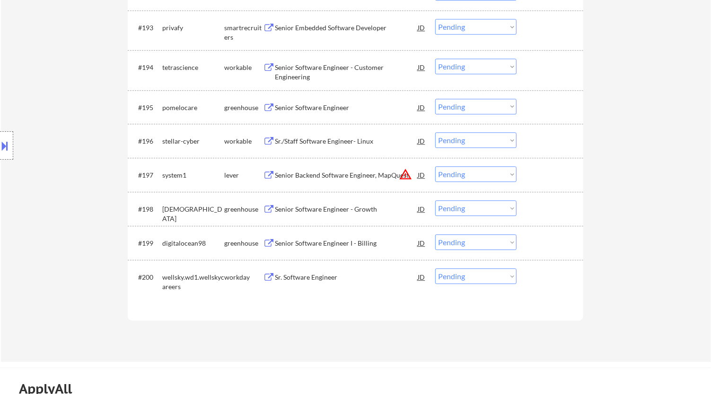
click at [352, 275] on div "Sr. Software Engineer" at bounding box center [346, 277] width 143 height 9
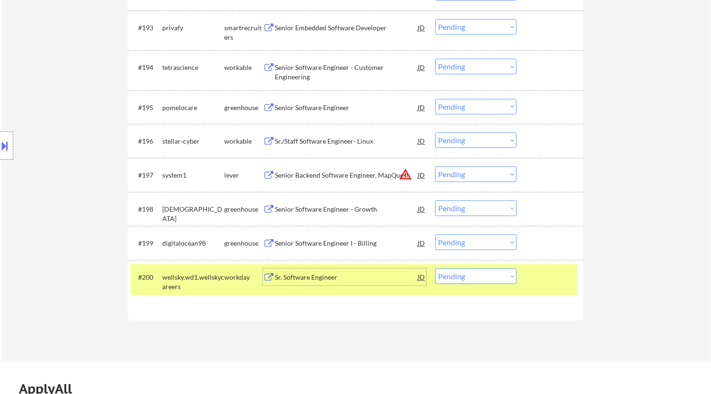
click at [498, 277] on select "Choose an option... Pending Applied Excluded (Questions) Excluded (Expired) Exc…" at bounding box center [475, 277] width 81 height 16
click at [435, 269] on select "Choose an option... Pending Applied Excluded (Questions) Excluded (Expired) Exc…" at bounding box center [475, 277] width 81 height 16
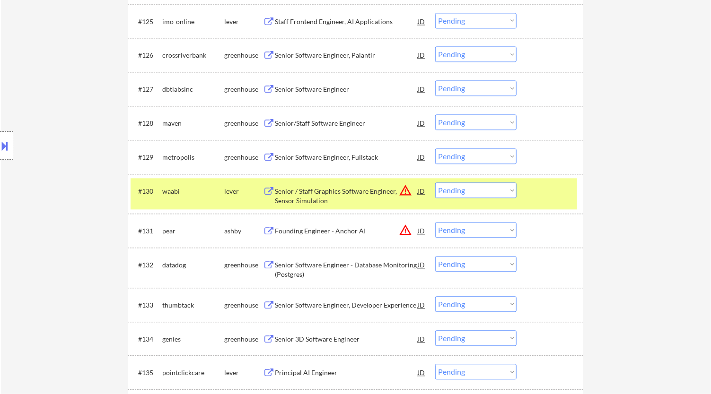
scroll to position [1260, 0]
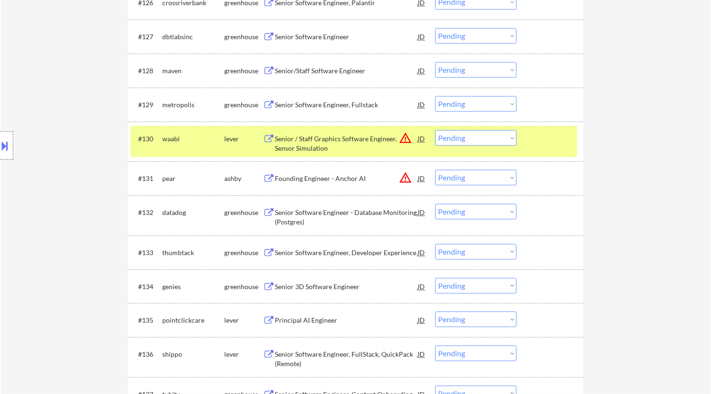
click at [567, 156] on div "#130 waabi lever Senior / Staff Graphics Software Engineer, Sensor Simulation J…" at bounding box center [353, 141] width 446 height 31
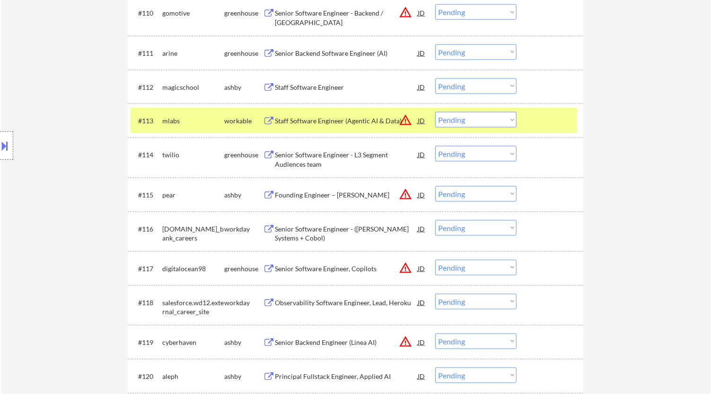
scroll to position [578, 0]
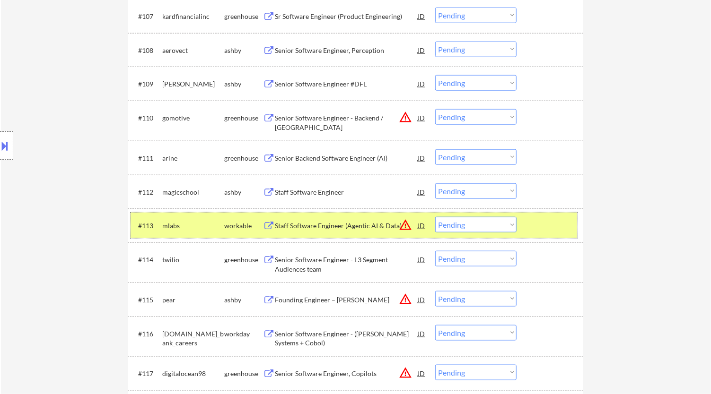
click at [546, 227] on div at bounding box center [551, 225] width 42 height 17
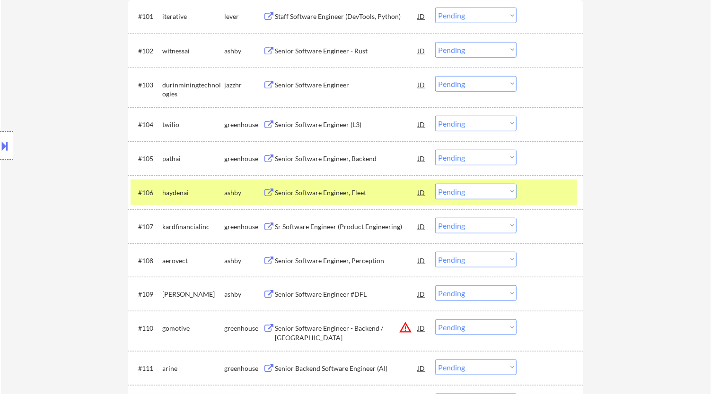
scroll to position [315, 0]
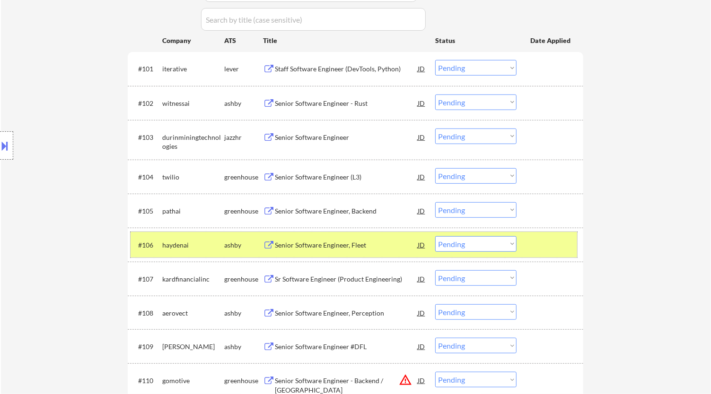
click at [557, 250] on div at bounding box center [551, 244] width 42 height 17
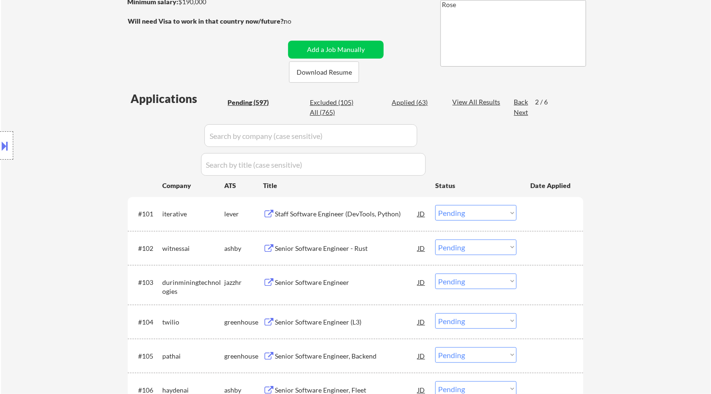
scroll to position [157, 0]
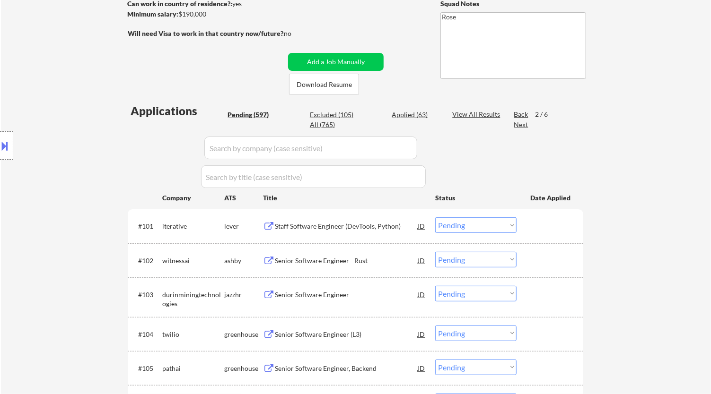
click at [524, 126] on div "Next" at bounding box center [520, 124] width 15 height 9
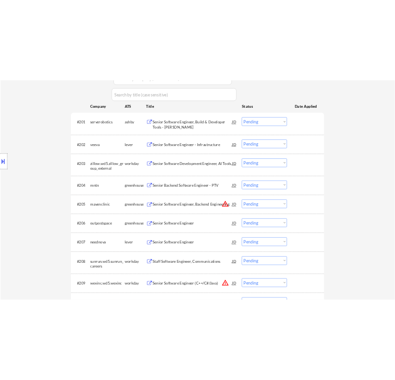
scroll to position [315, 0]
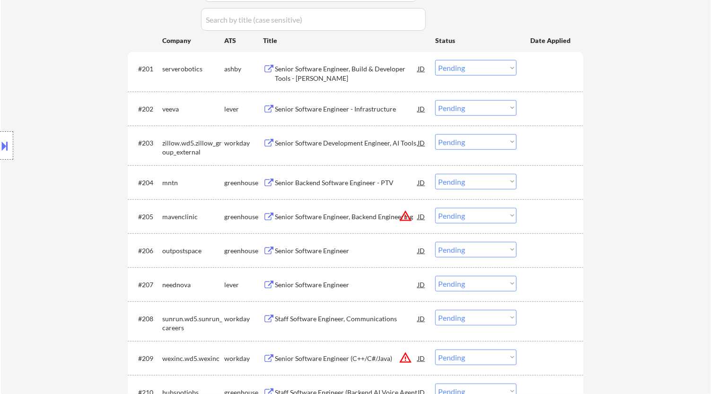
click at [368, 146] on div "Senior Software Development Engineer, AI Tools" at bounding box center [346, 143] width 143 height 9
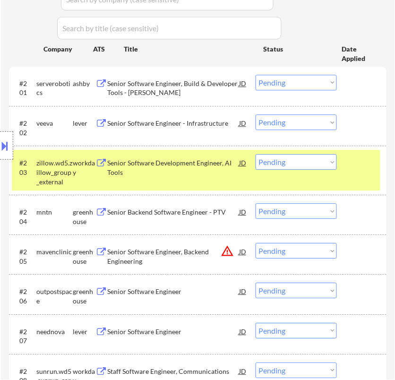
click at [329, 164] on select "Choose an option... Pending Applied Excluded (Questions) Excluded (Expired) Exc…" at bounding box center [296, 162] width 81 height 16
click at [256, 154] on select "Choose an option... Pending Applied Excluded (Questions) Excluded (Expired) Exc…" at bounding box center [296, 162] width 81 height 16
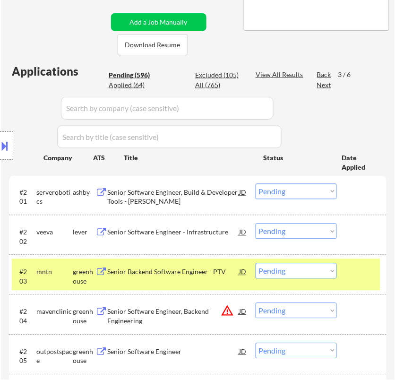
scroll to position [157, 0]
